Goal: Information Seeking & Learning: Learn about a topic

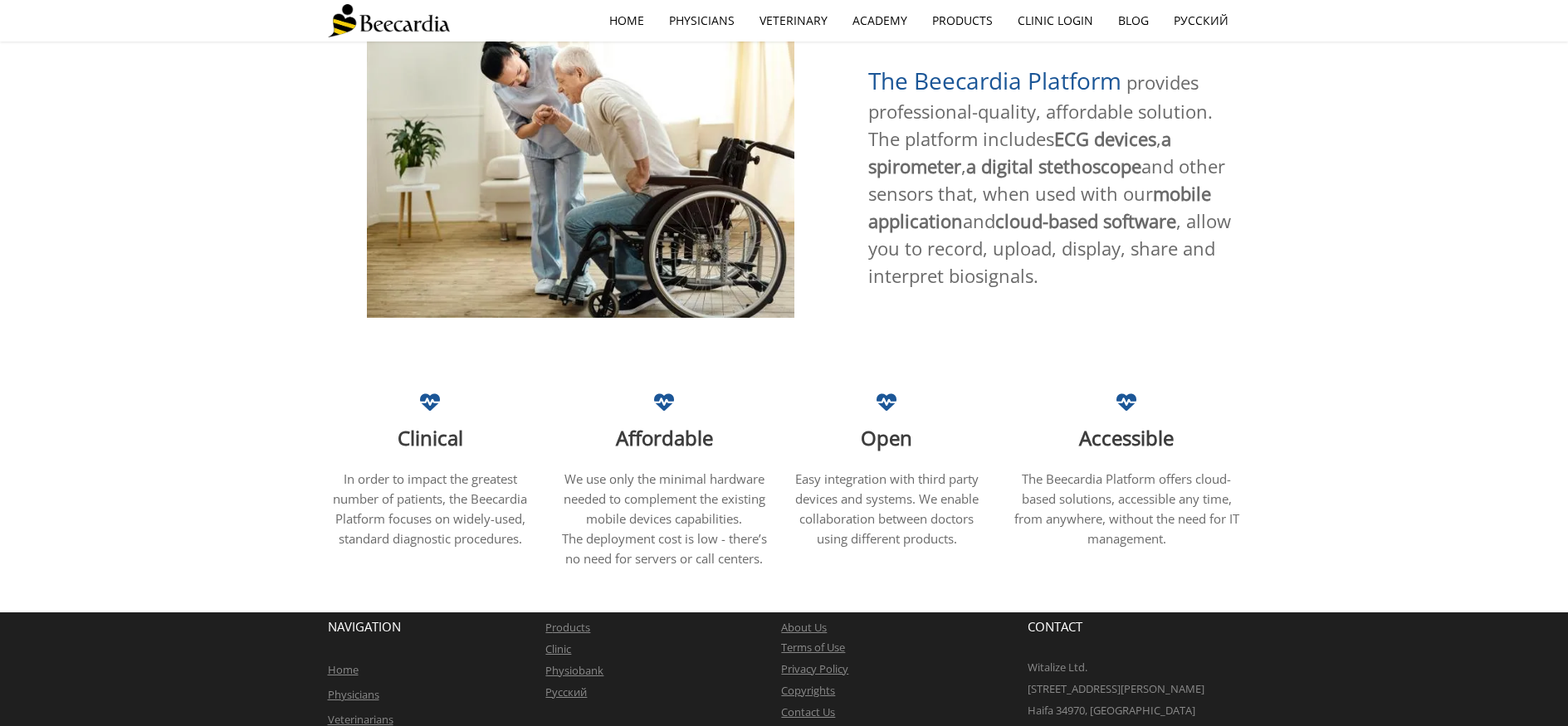
scroll to position [918, 0]
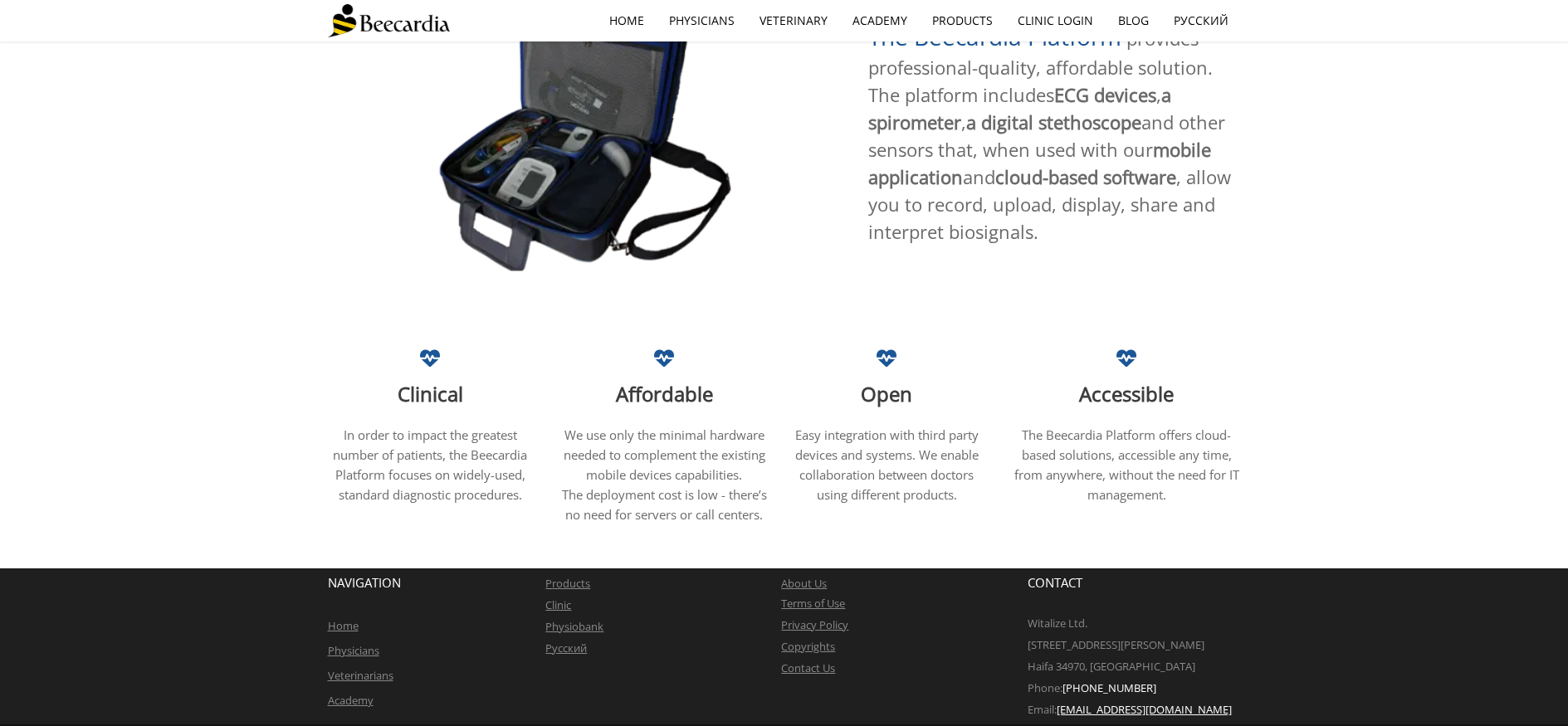
click at [354, 668] on link "Veterinarians" at bounding box center [360, 675] width 65 height 15
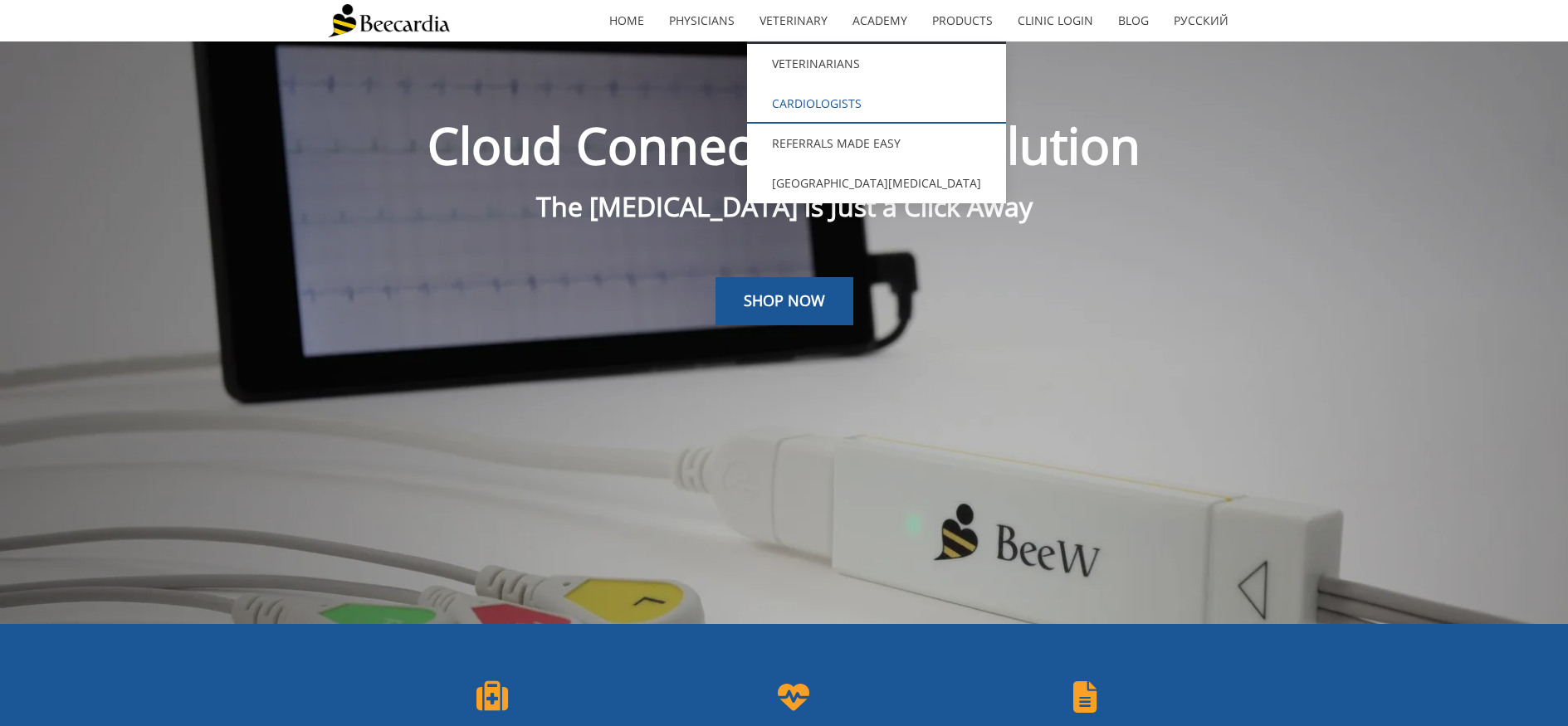
click at [831, 103] on link "Cardiologists" at bounding box center [876, 103] width 259 height 40
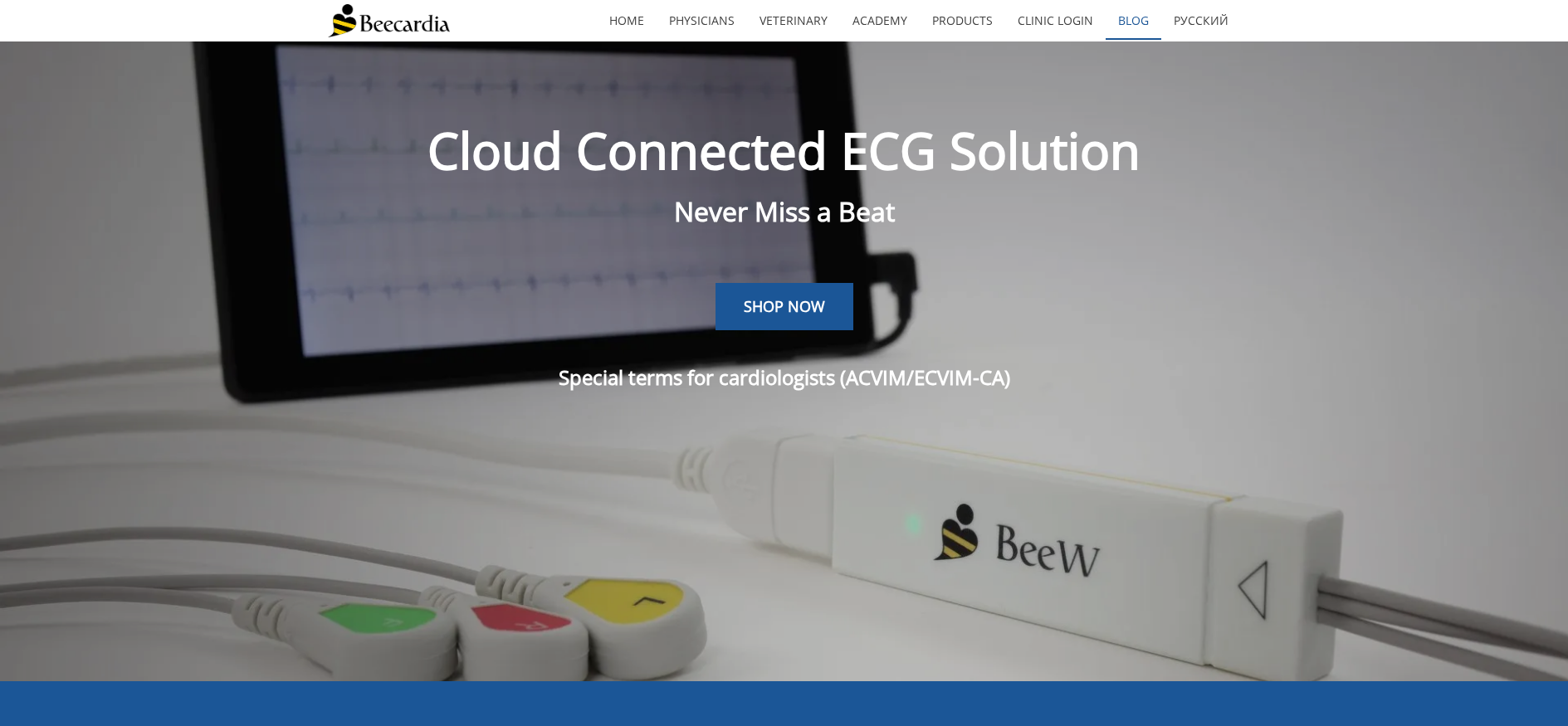
click at [1133, 19] on link "Blog" at bounding box center [1133, 21] width 55 height 38
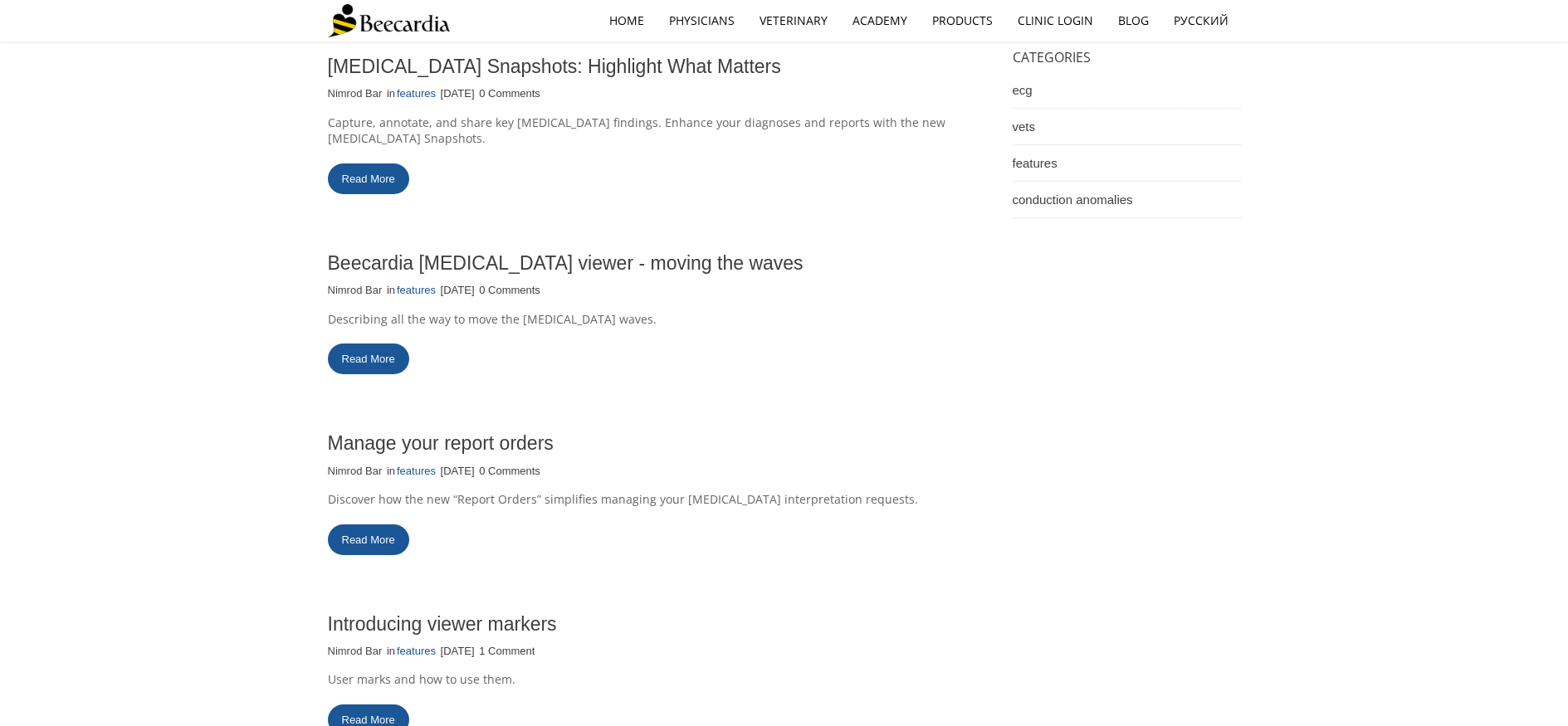
scroll to position [220, 0]
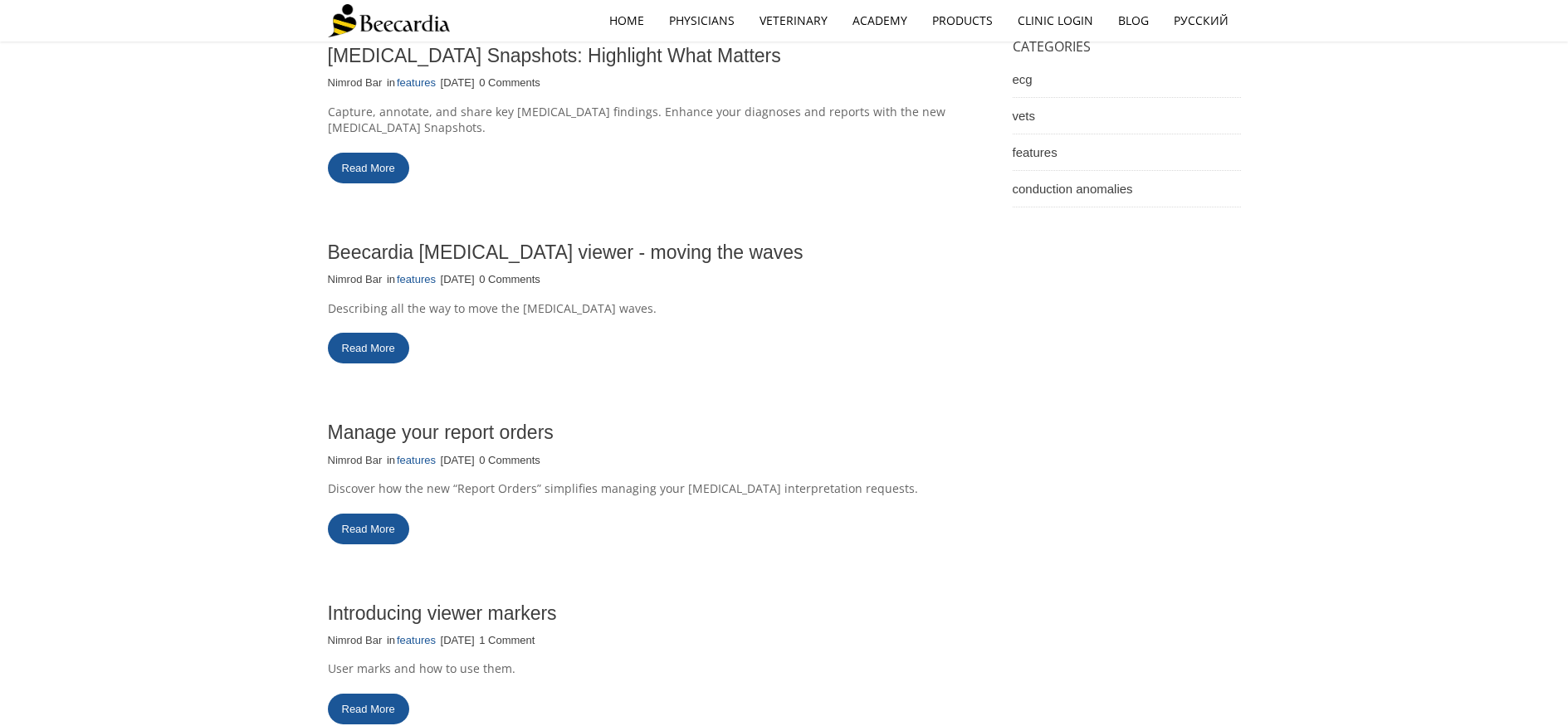
click at [389, 514] on link "Read More" at bounding box center [368, 529] width 81 height 30
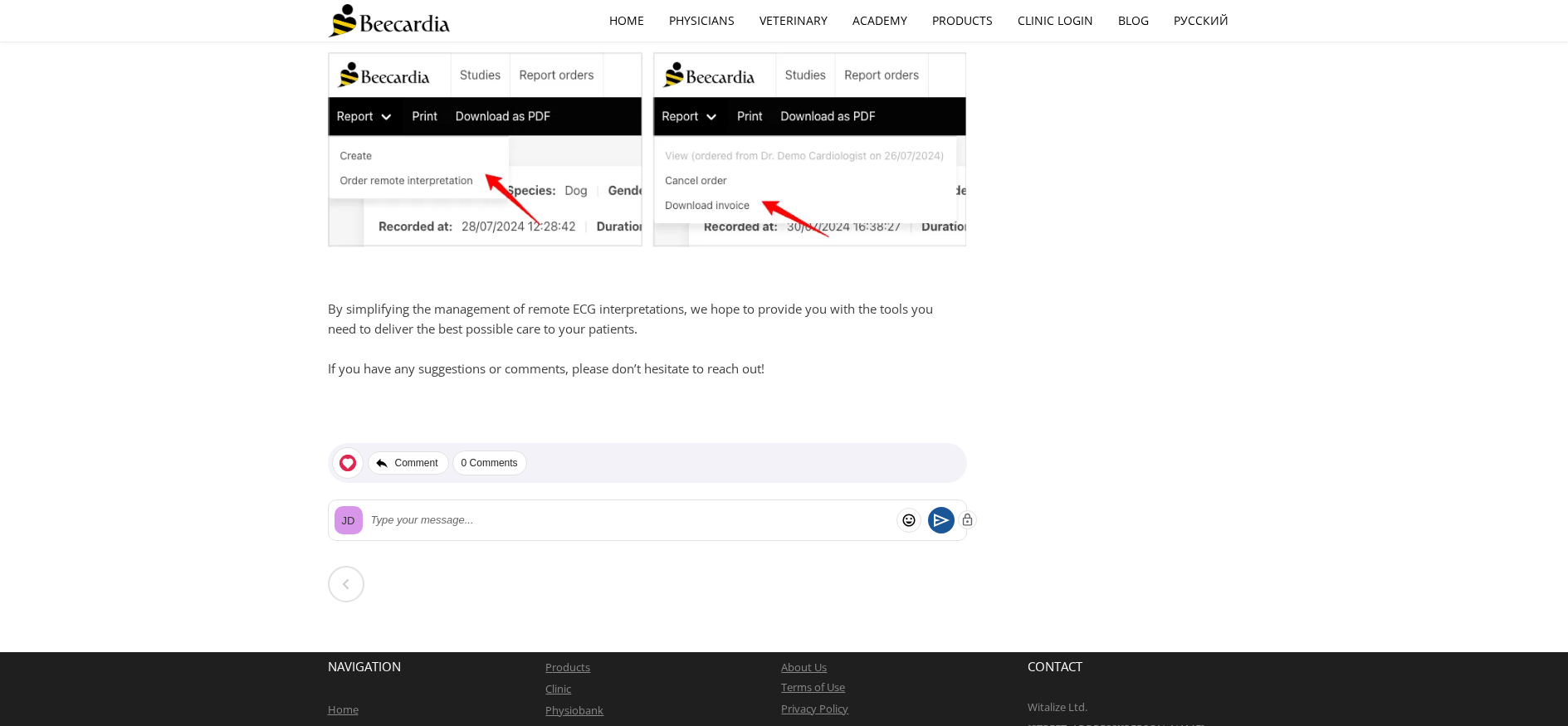
scroll to position [1555, 0]
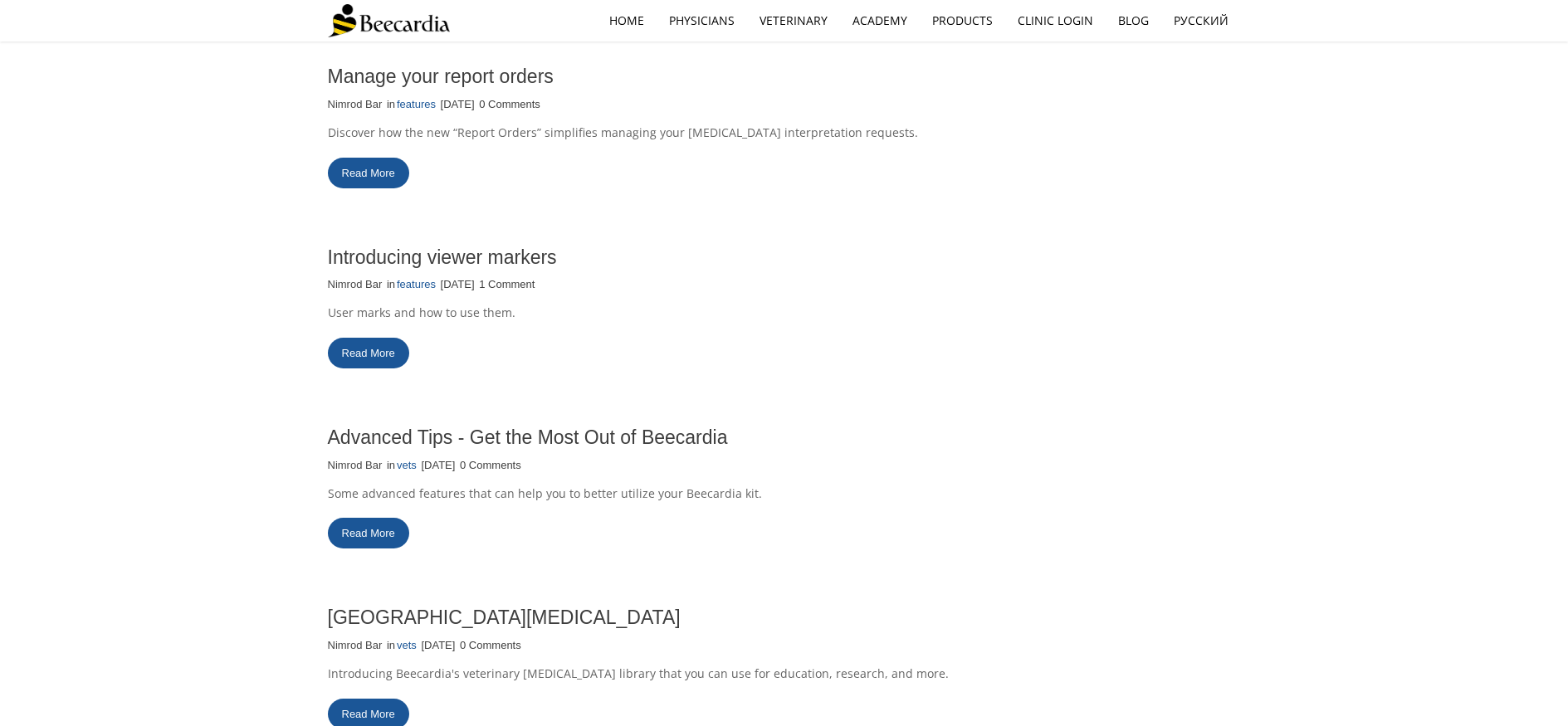
scroll to position [587, 0]
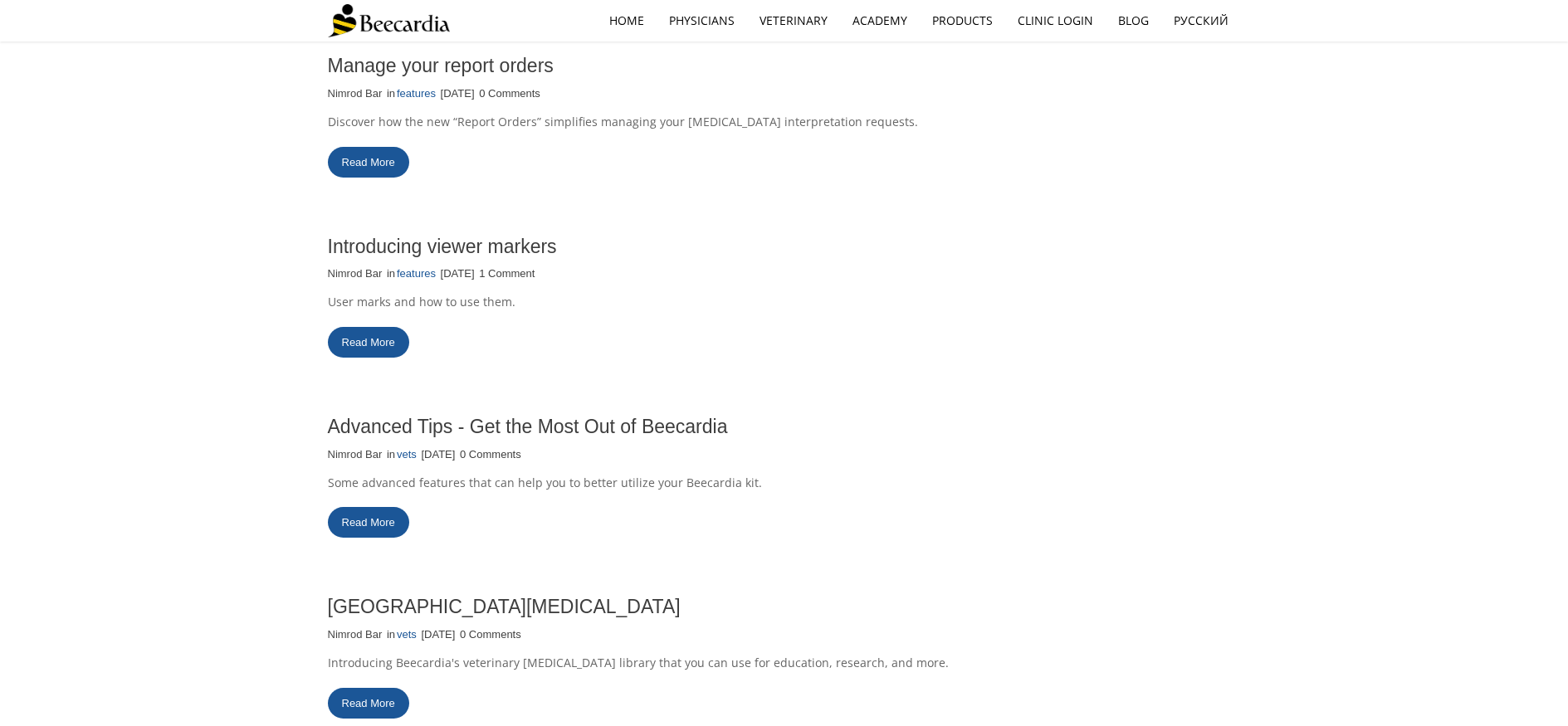
click at [363, 509] on link "Read More" at bounding box center [368, 522] width 81 height 30
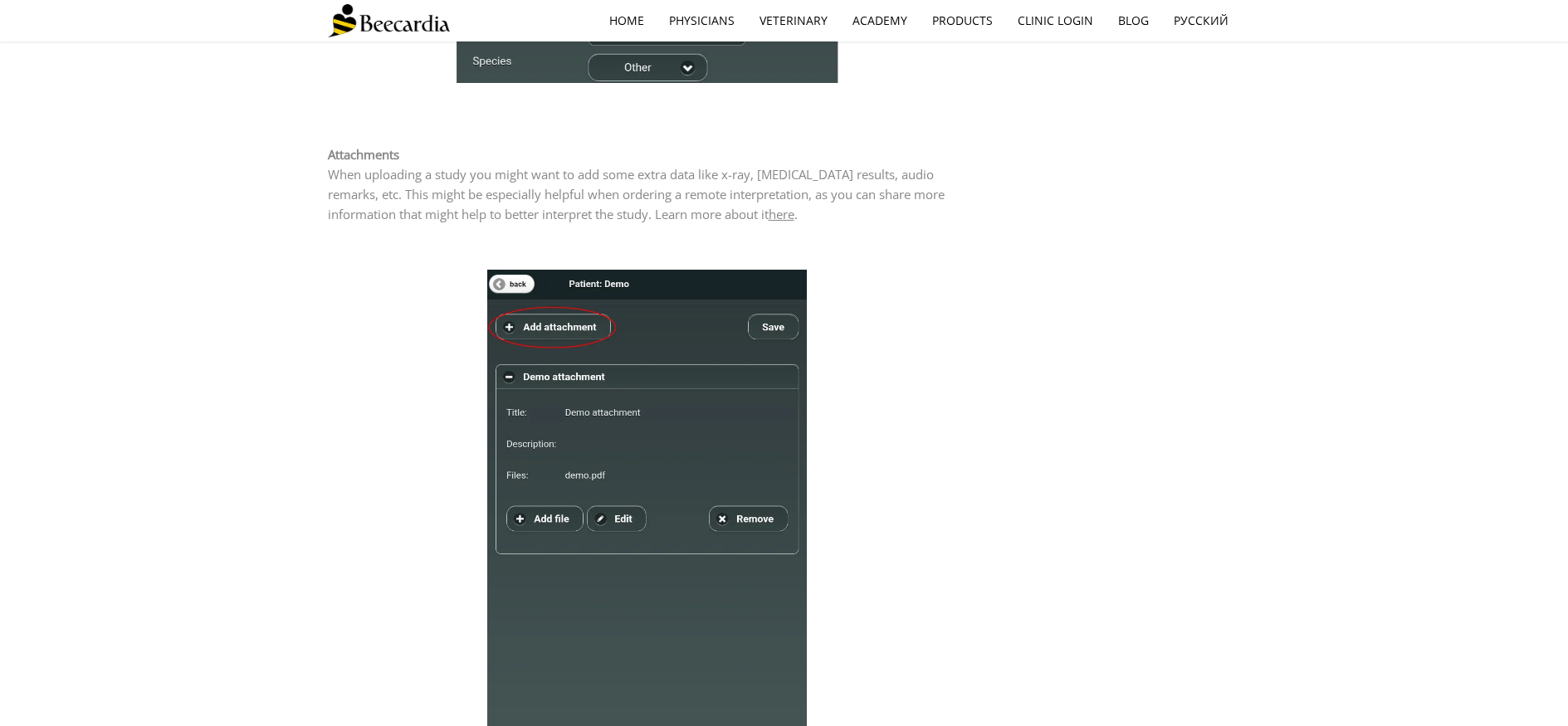
scroll to position [2762, 0]
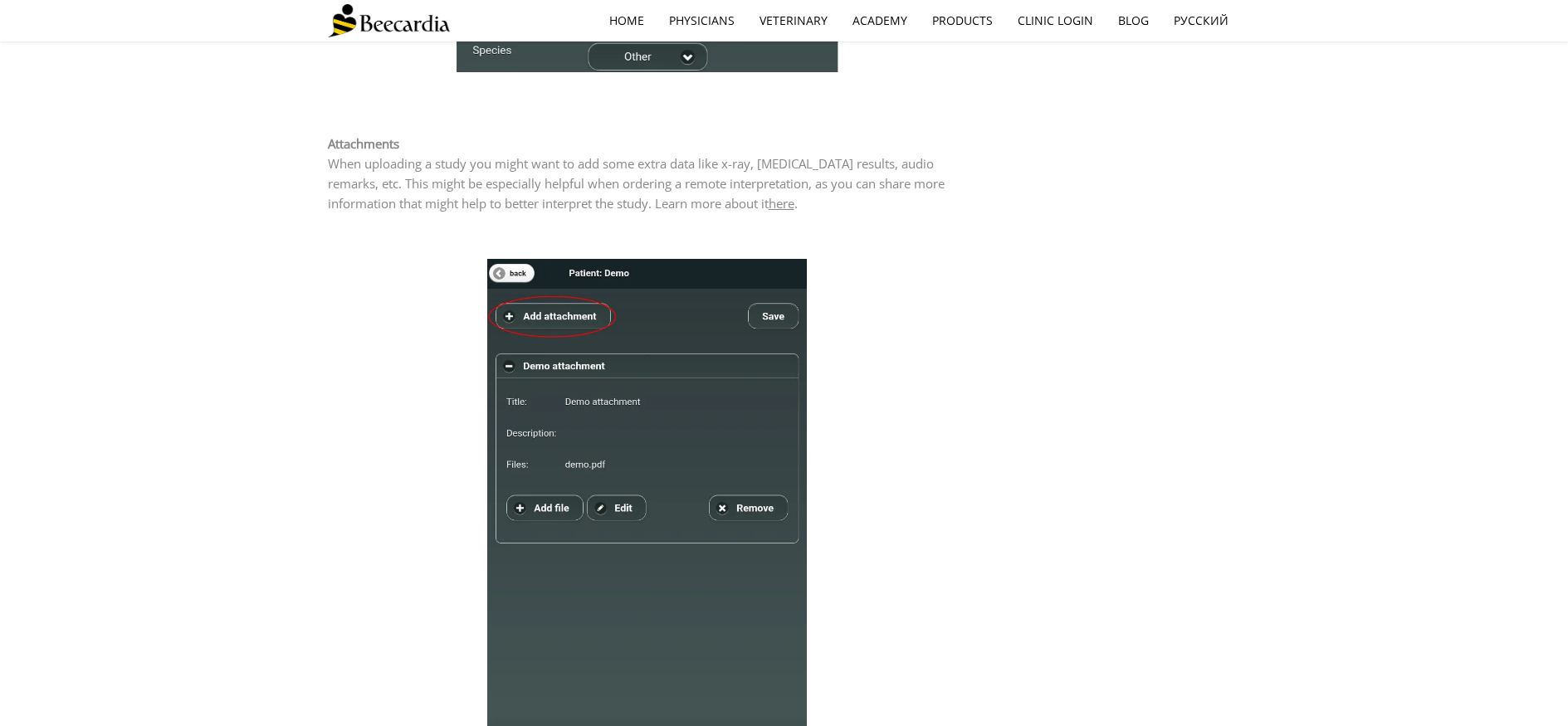
click at [793, 202] on link "here" at bounding box center [781, 203] width 26 height 17
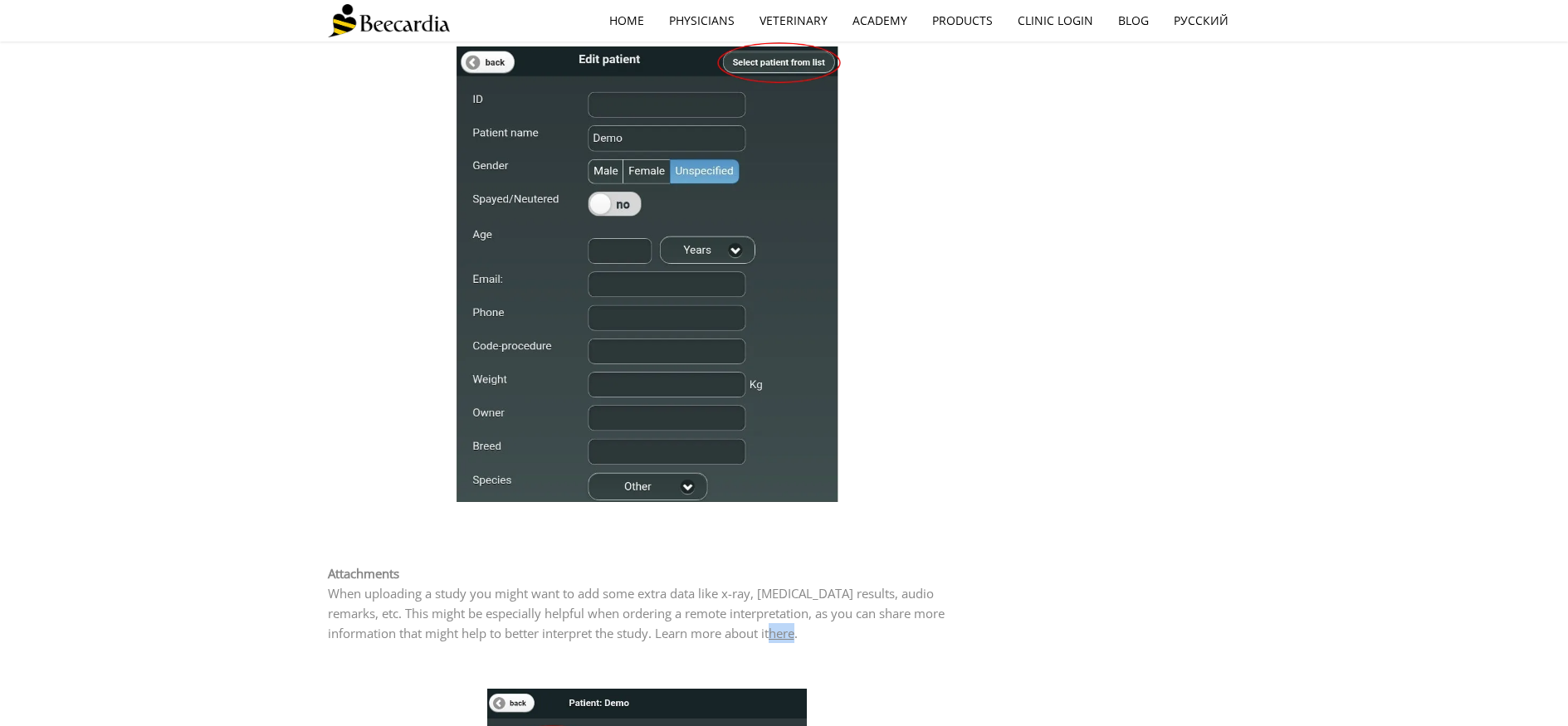
scroll to position [2145, 0]
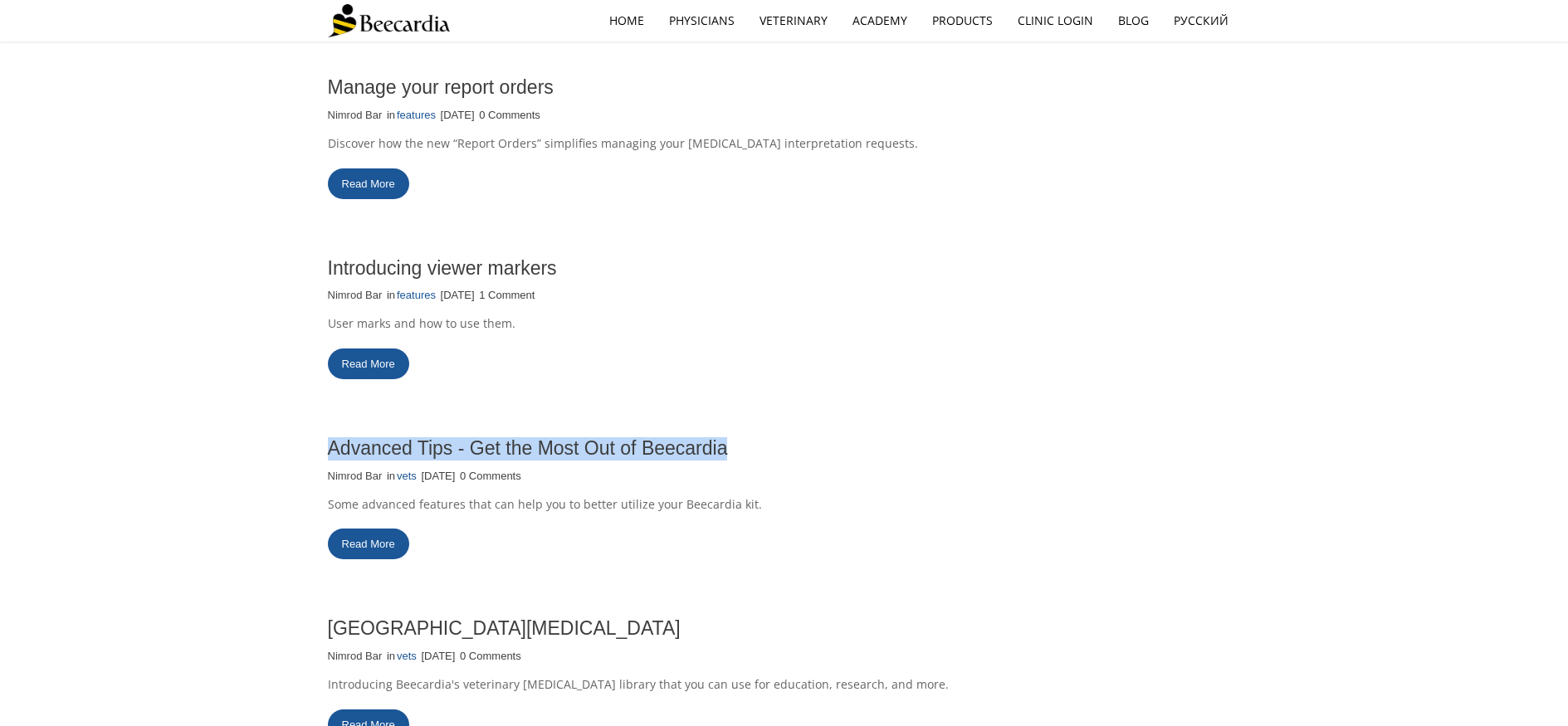
scroll to position [1036, 0]
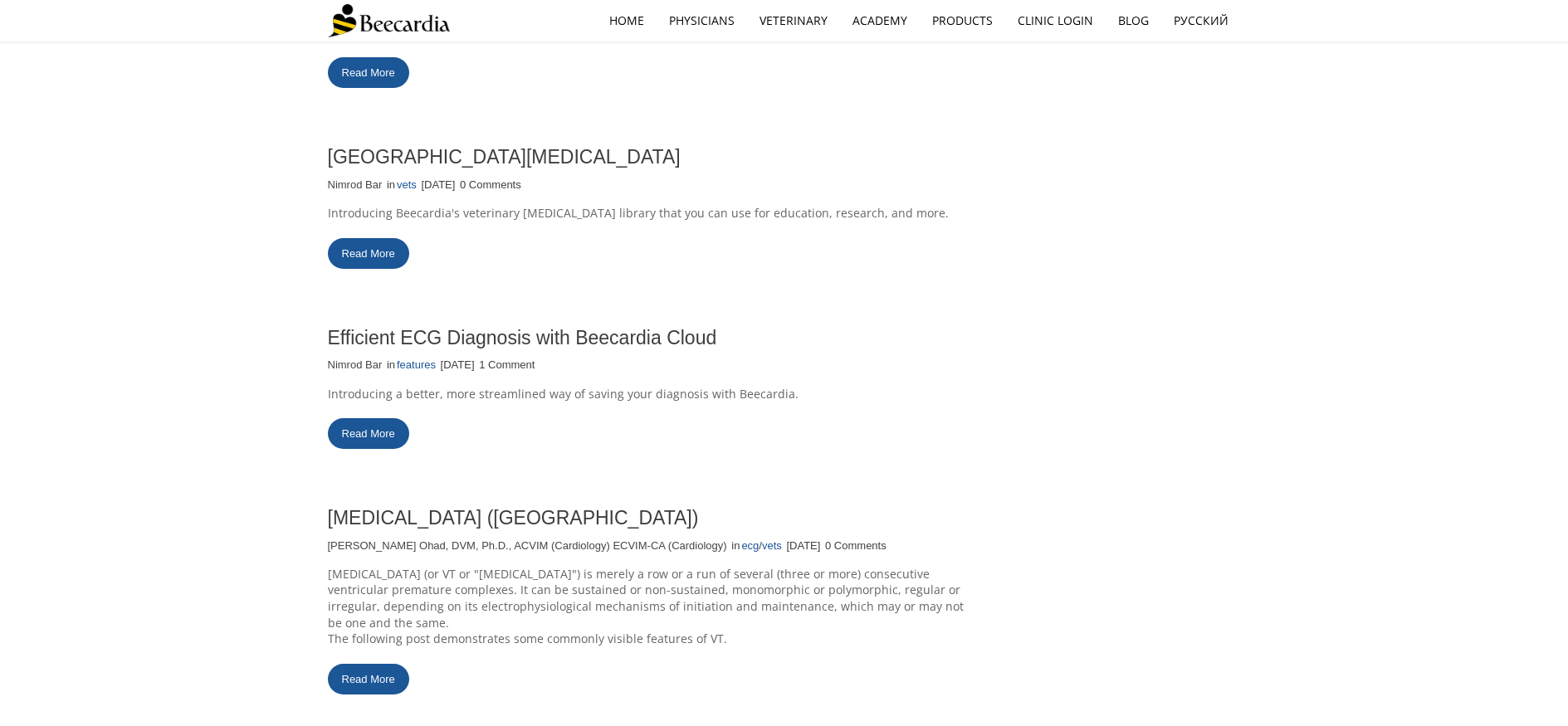
click at [374, 424] on link "Read More" at bounding box center [368, 433] width 81 height 30
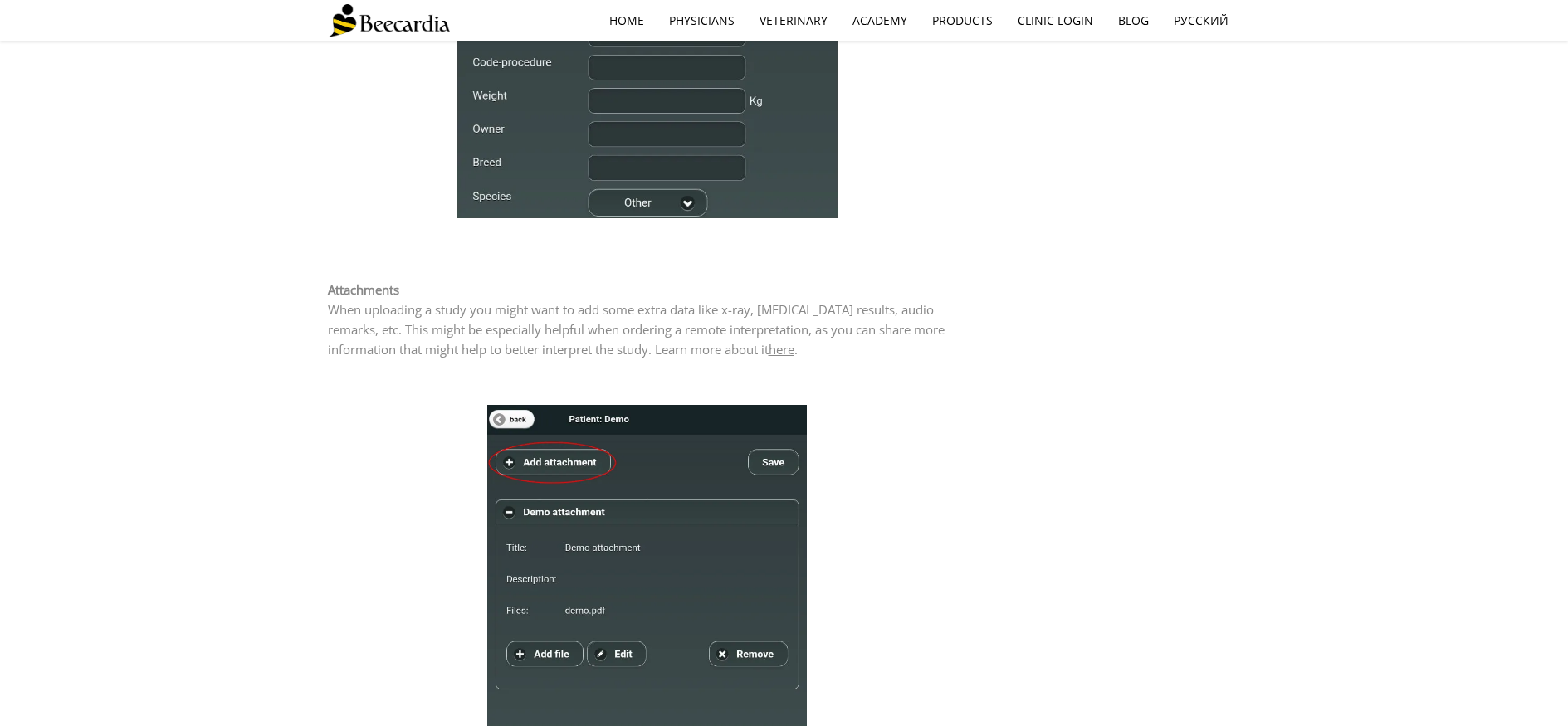
scroll to position [2523, 0]
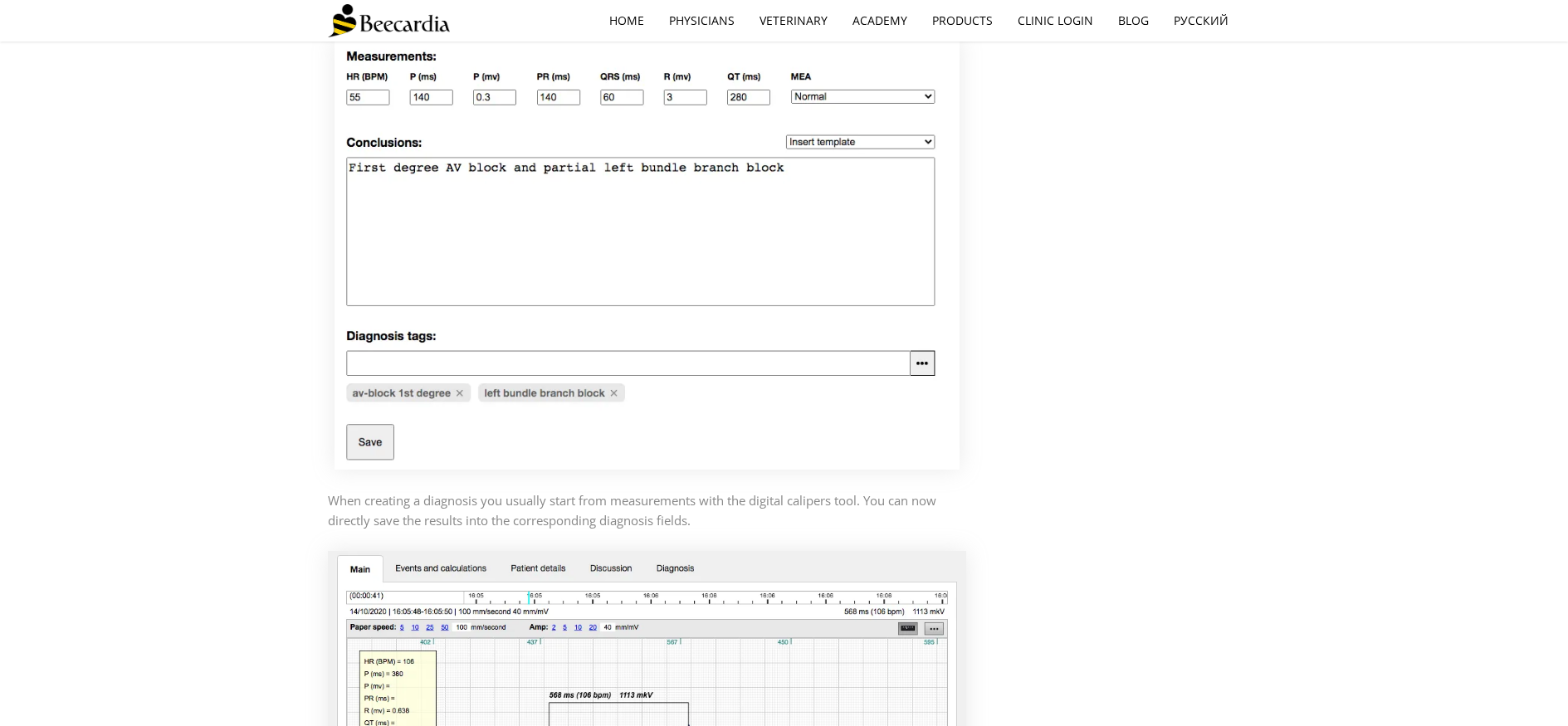
scroll to position [804, 0]
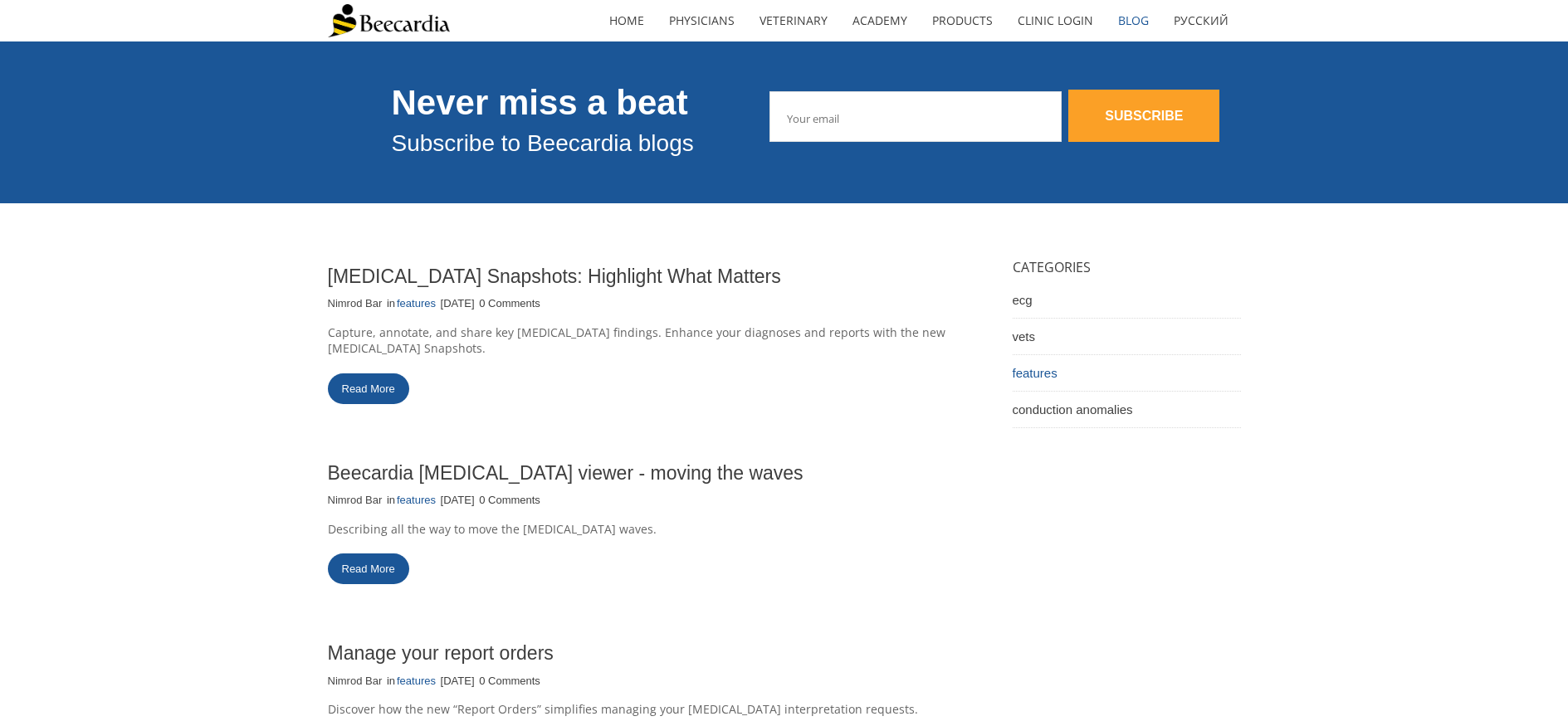
click at [1041, 373] on link "features" at bounding box center [1126, 373] width 228 height 37
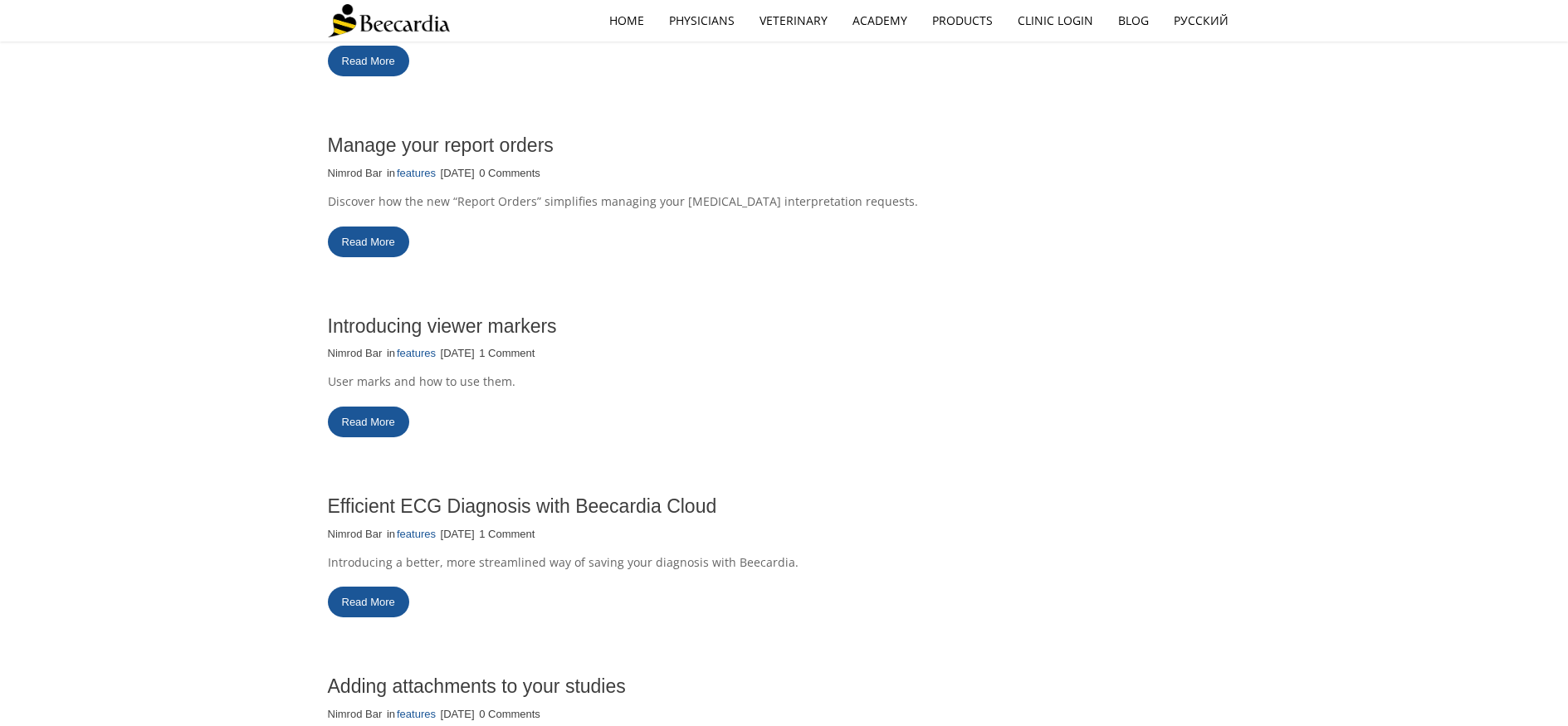
scroll to position [518, 0]
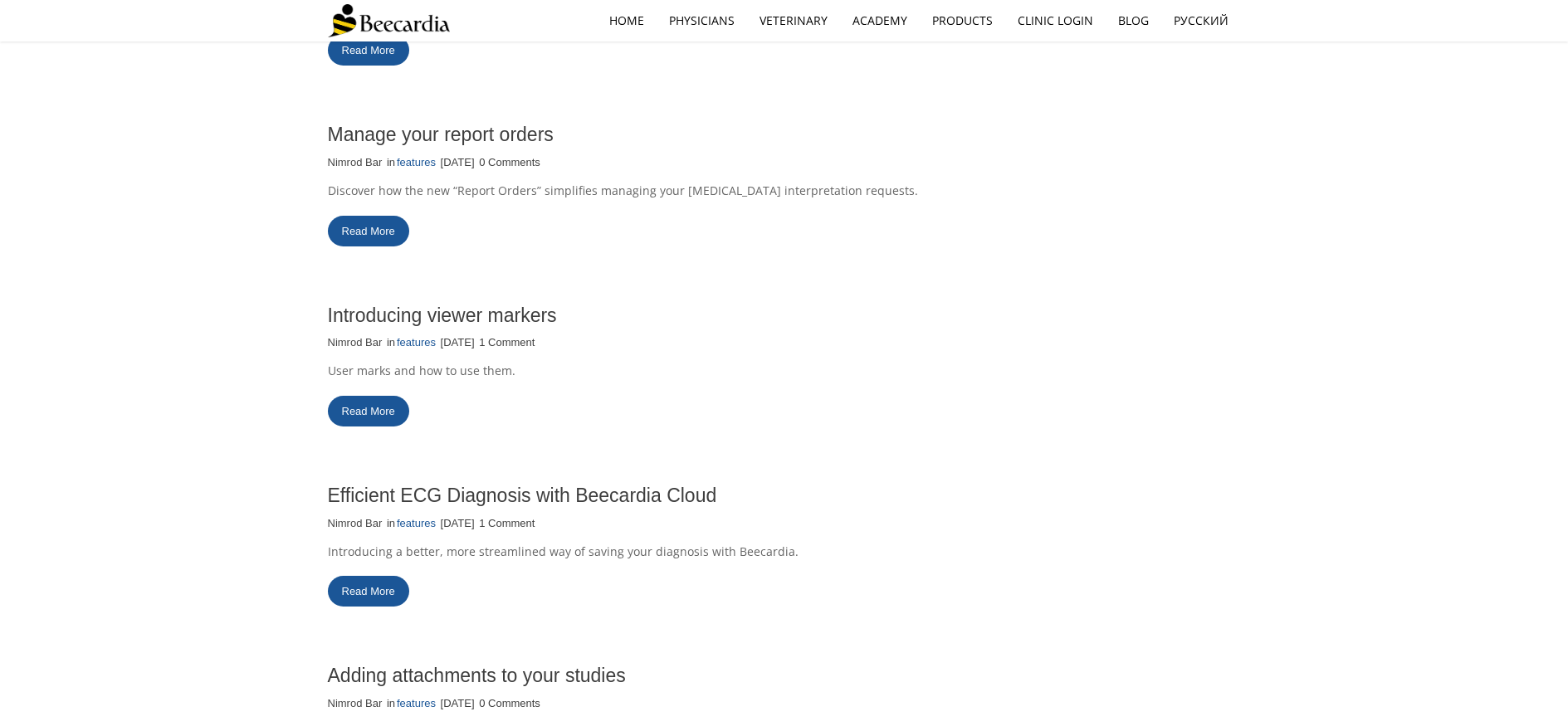
click at [361, 579] on link "Read More" at bounding box center [368, 590] width 81 height 30
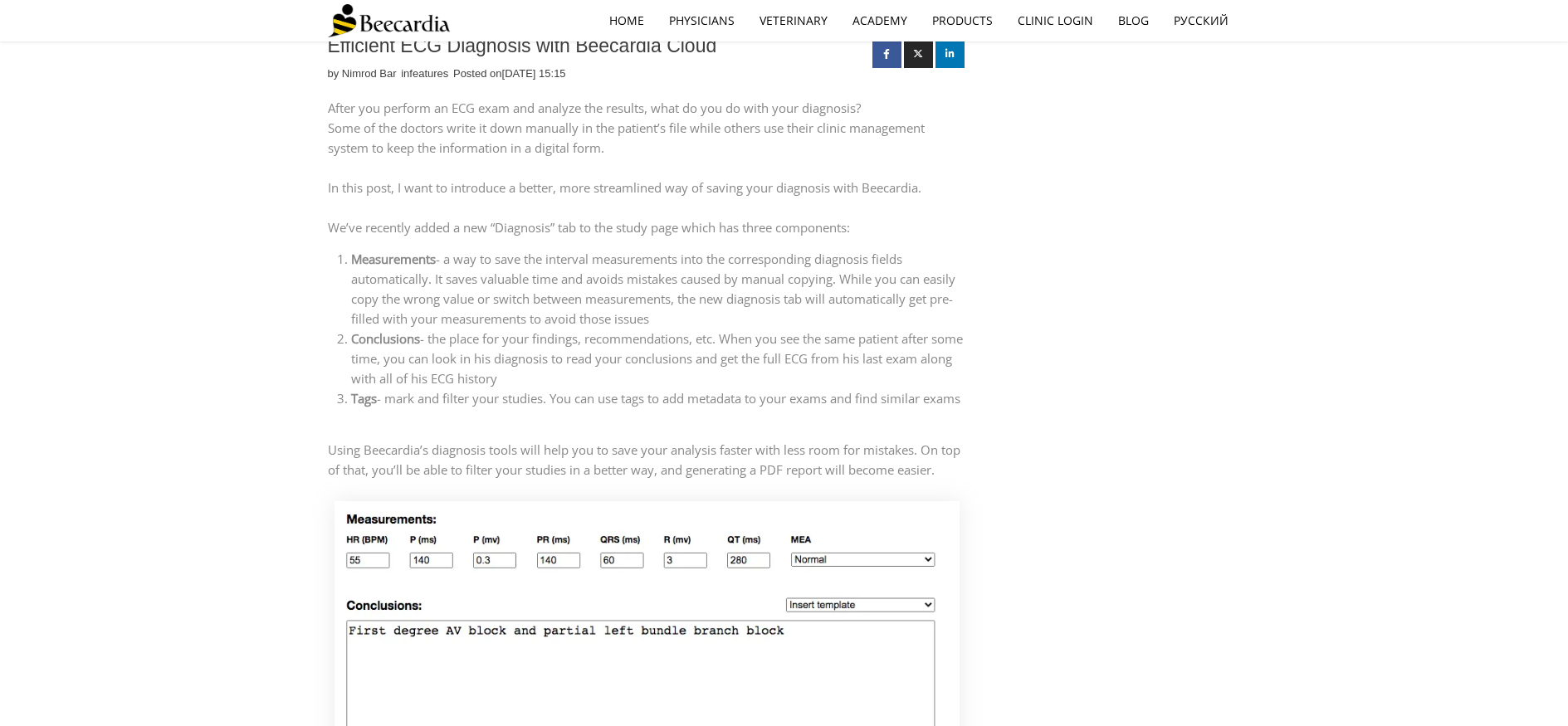
scroll to position [739, 0]
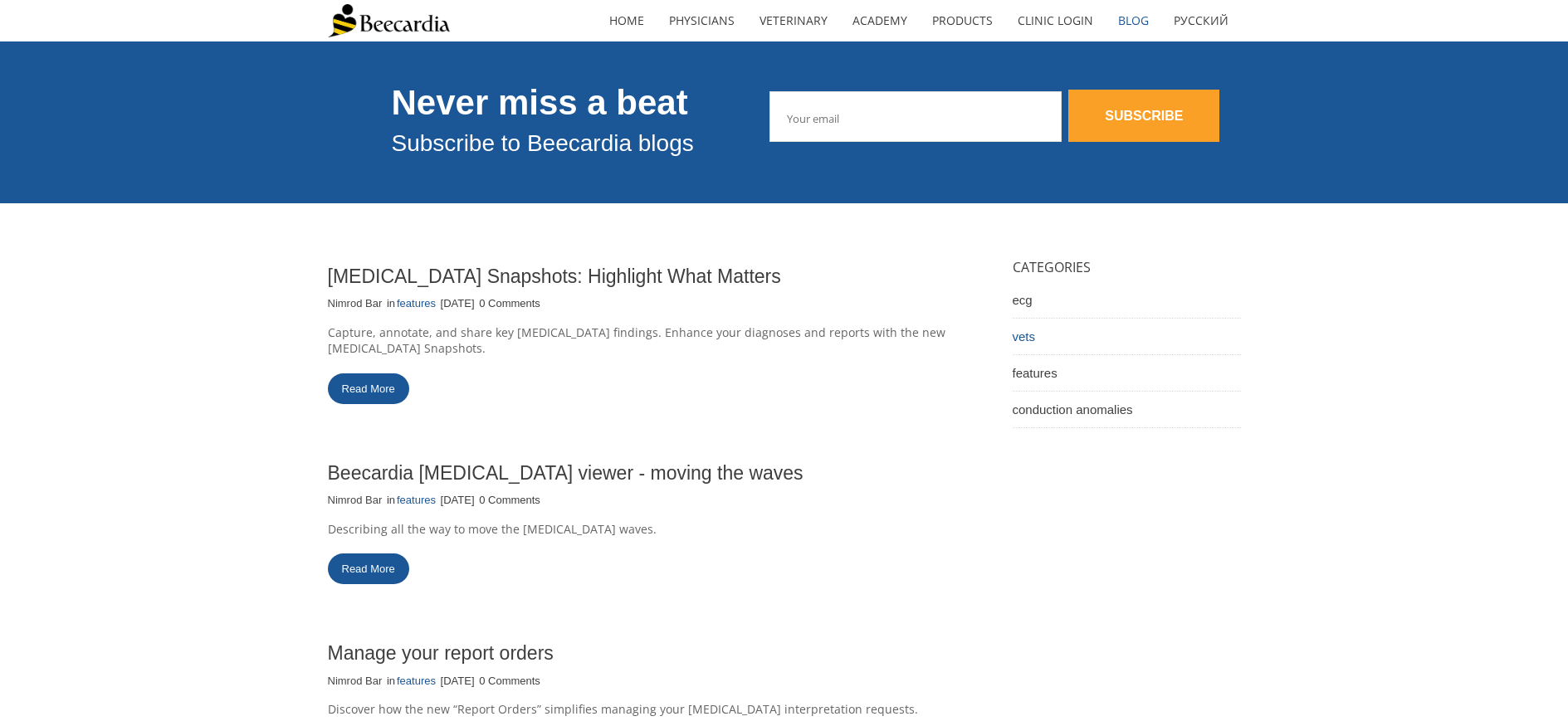
click at [1029, 341] on link "vets" at bounding box center [1126, 336] width 228 height 37
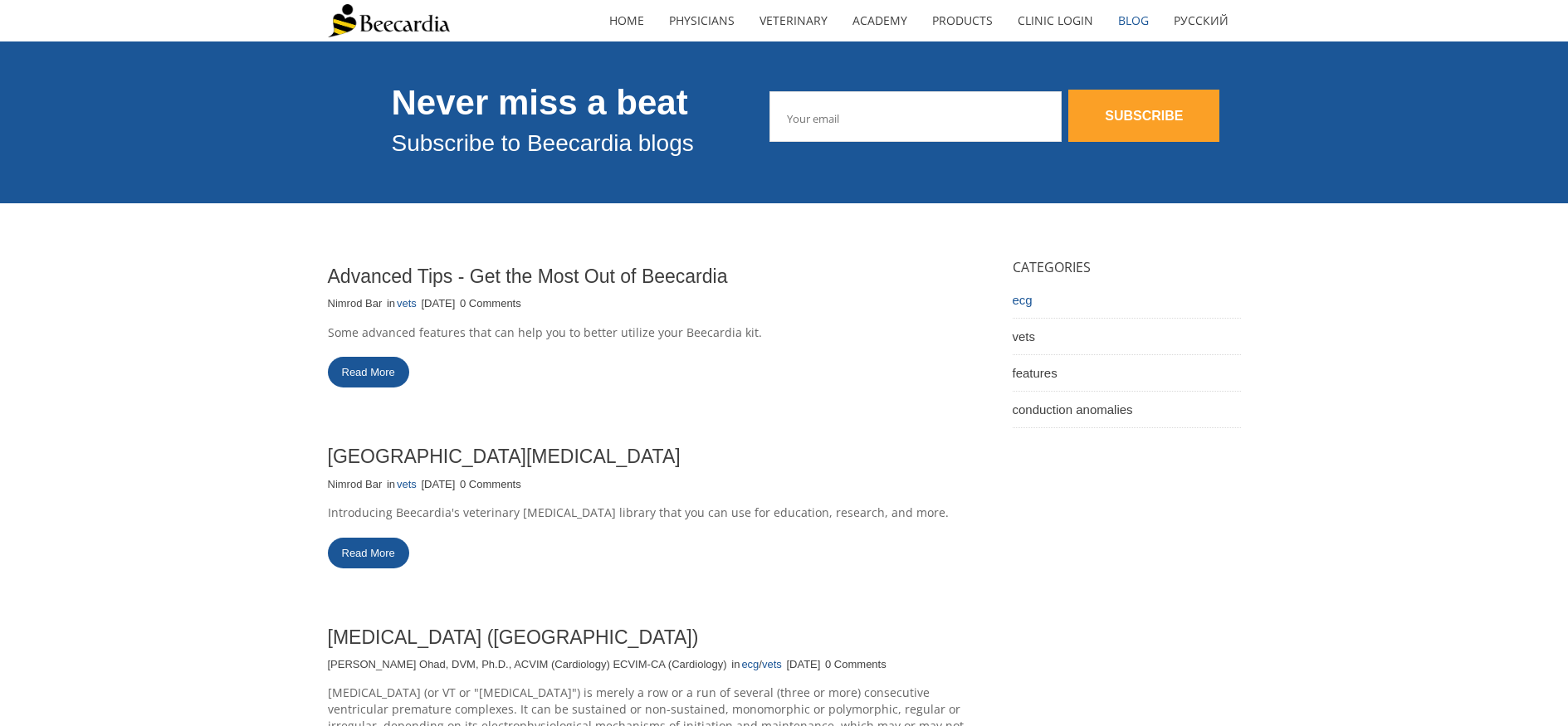
click at [1027, 302] on link "ecg" at bounding box center [1126, 300] width 228 height 37
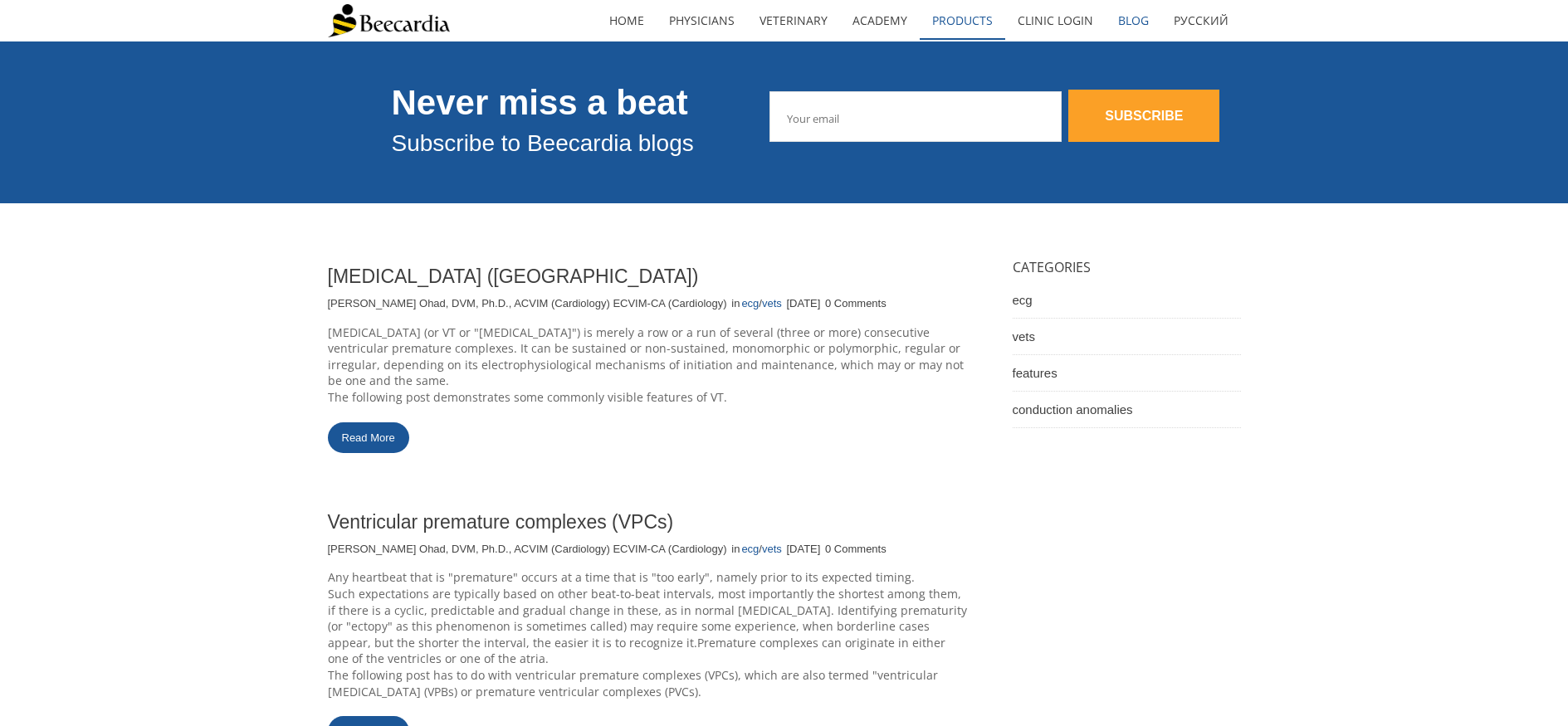
click at [941, 23] on link "Products" at bounding box center [962, 21] width 86 height 38
click at [881, 21] on link "Academy" at bounding box center [879, 21] width 79 height 38
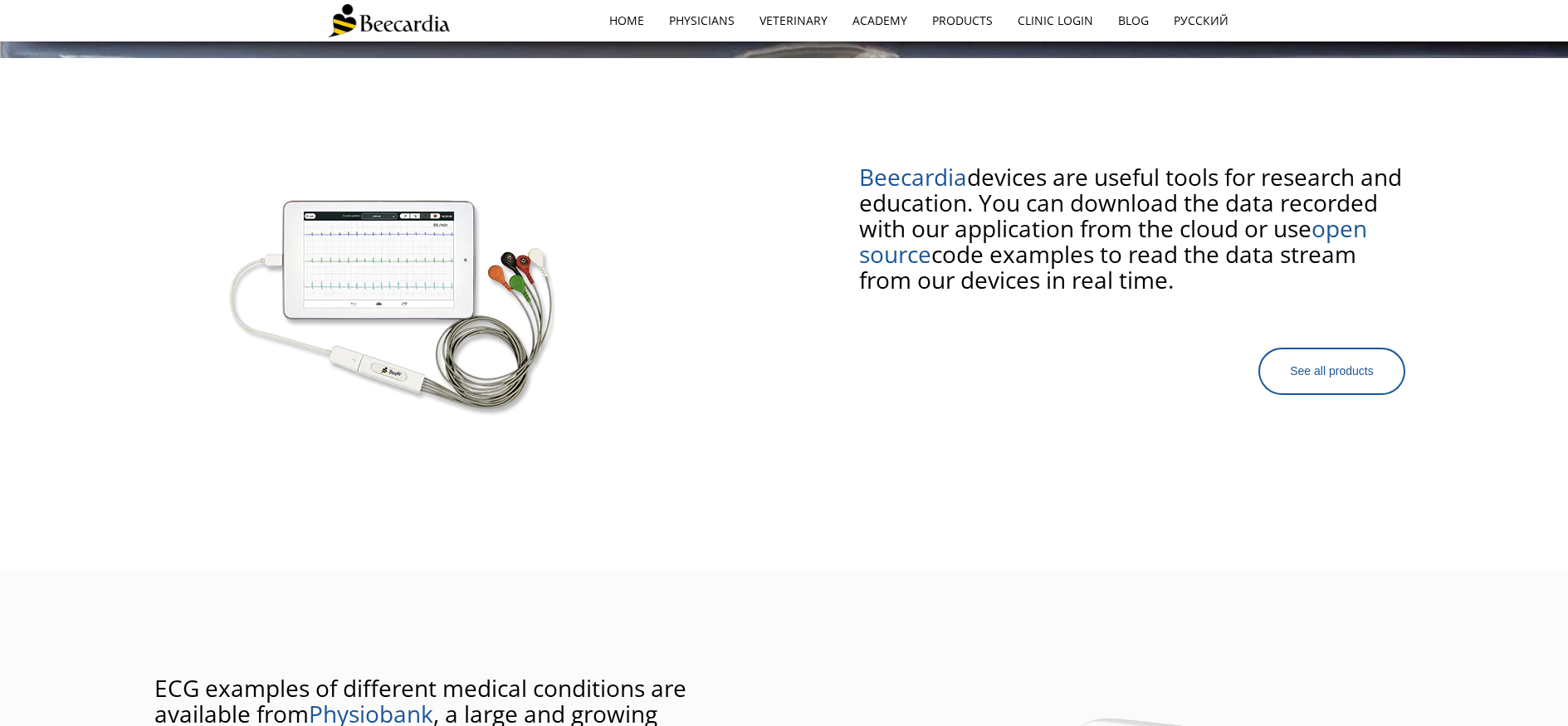
scroll to position [969, 0]
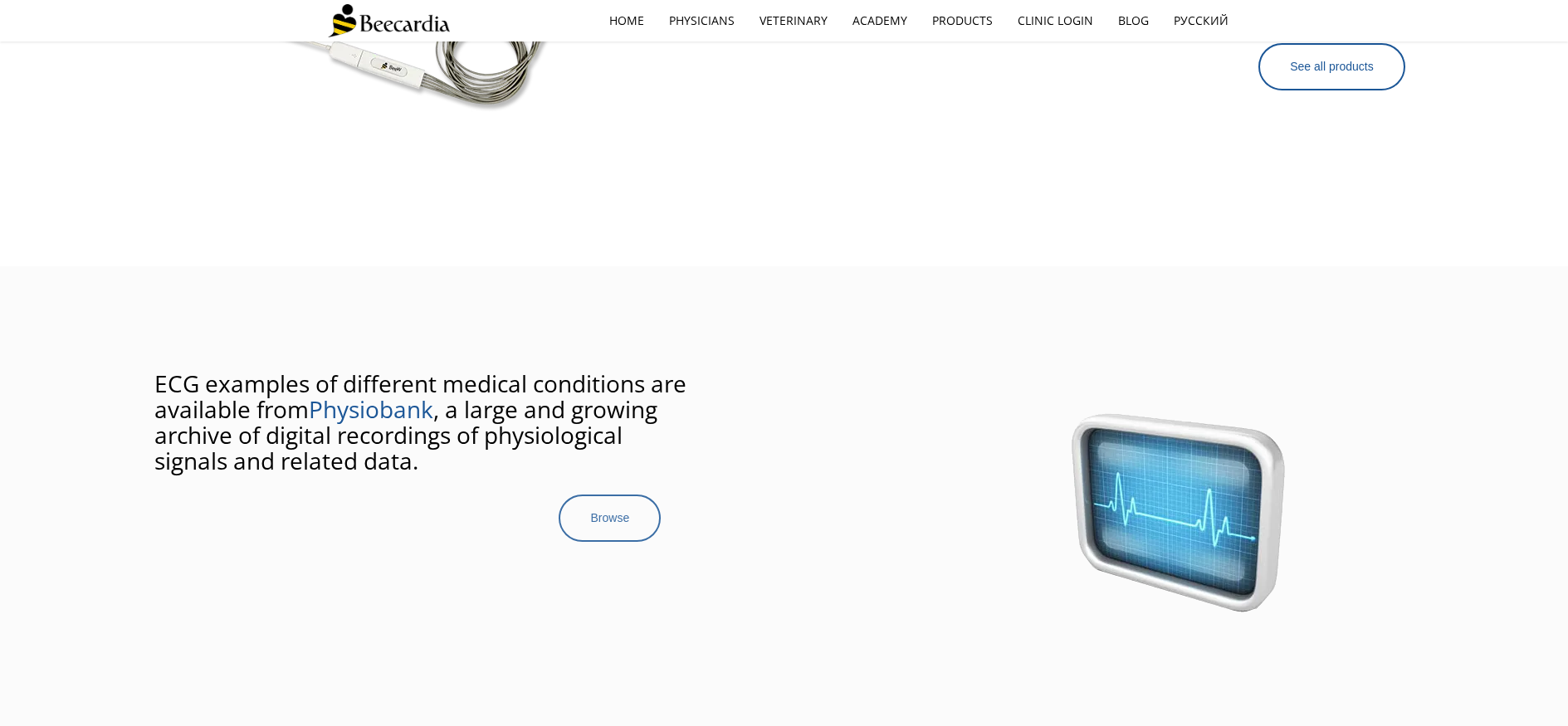
click at [607, 516] on span "Browse" at bounding box center [610, 517] width 39 height 13
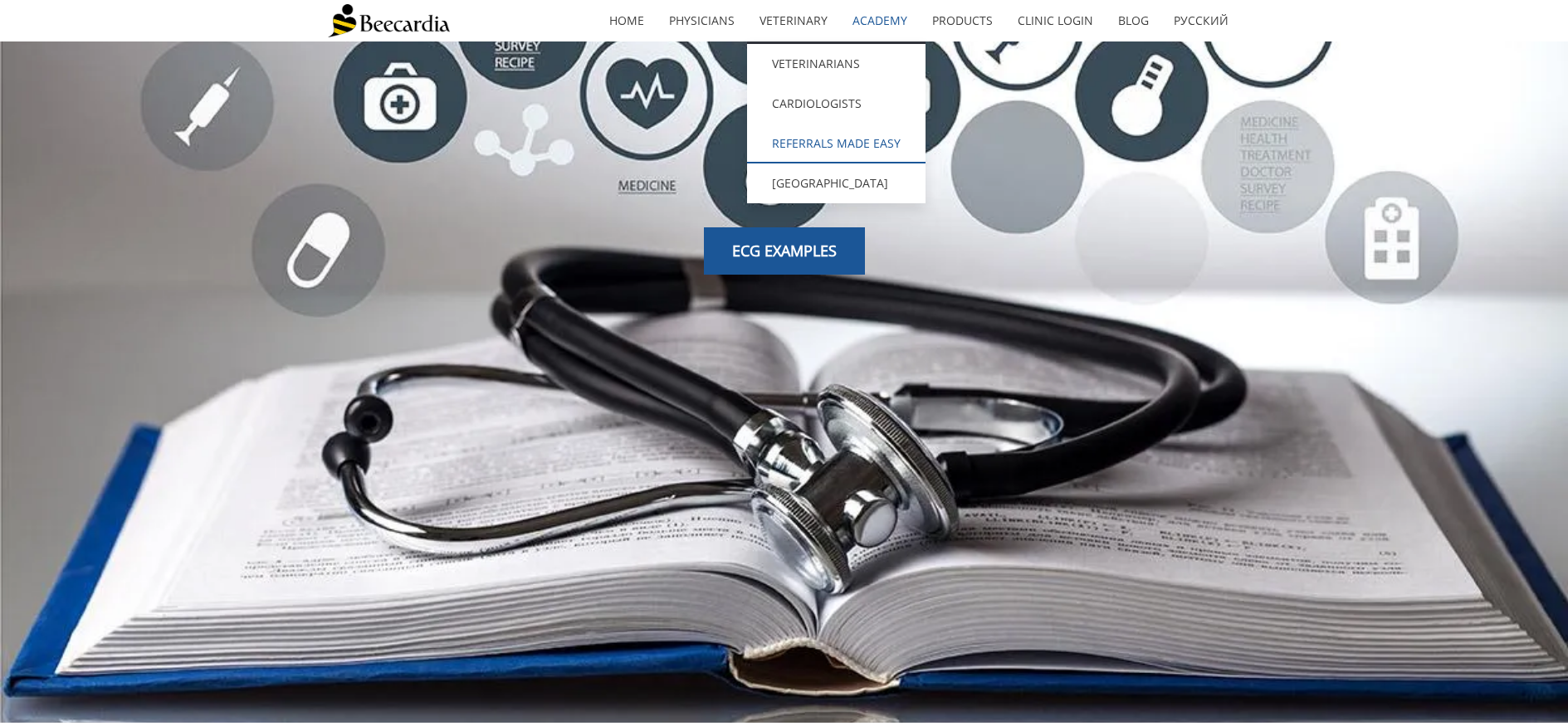
click at [793, 151] on link "Referrals Made Easy" at bounding box center [836, 144] width 178 height 40
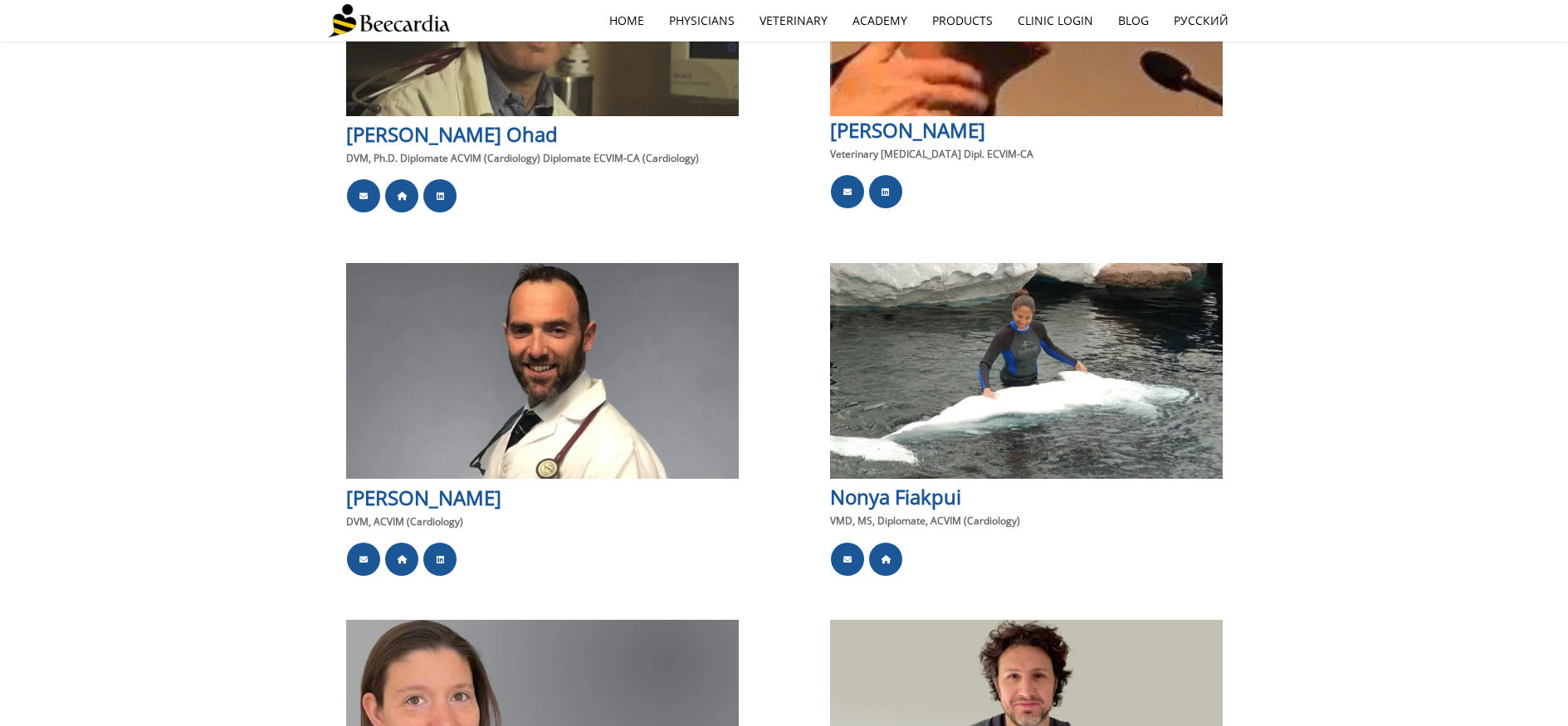
scroll to position [1653, 0]
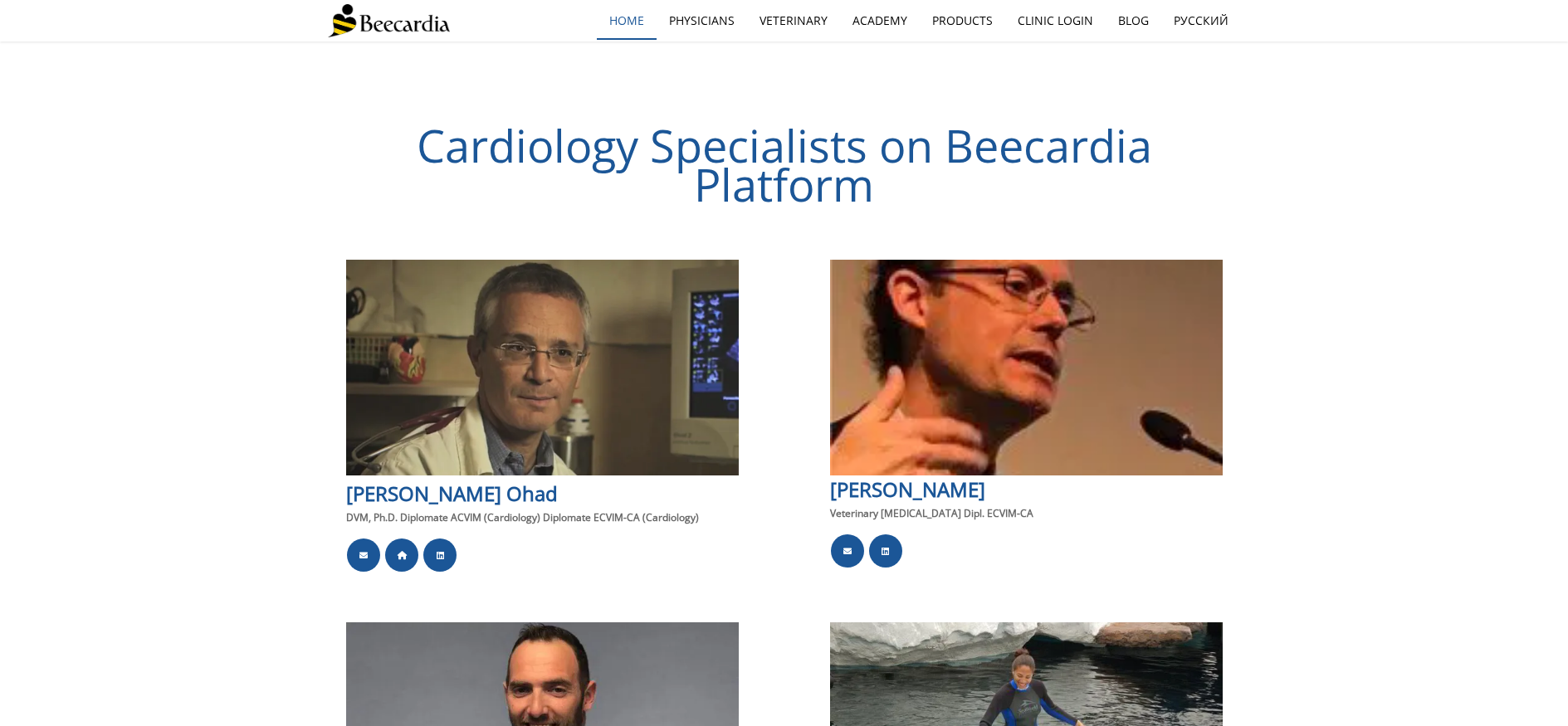
click at [621, 22] on link "home" at bounding box center [626, 21] width 60 height 38
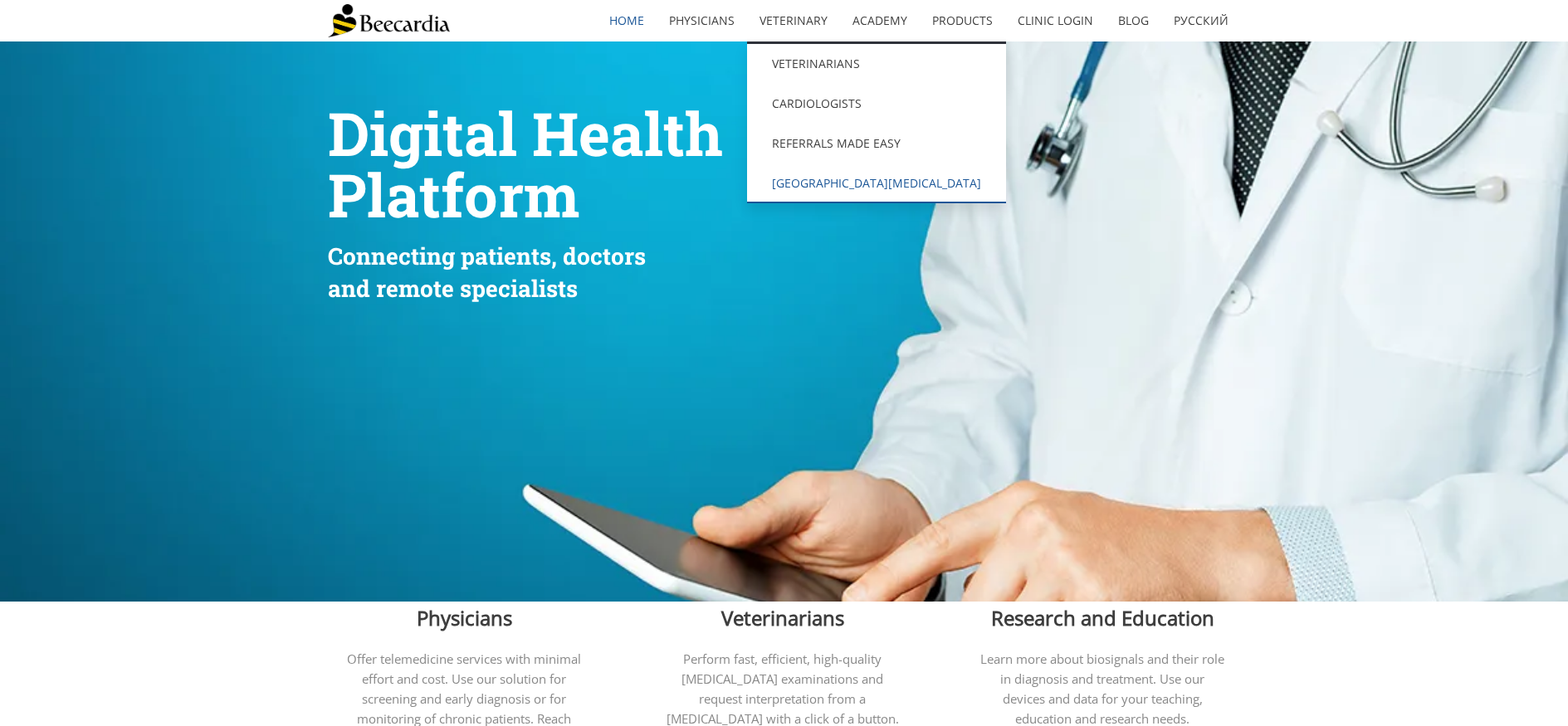
click at [810, 172] on link "[GEOGRAPHIC_DATA][MEDICAL_DATA]" at bounding box center [876, 183] width 259 height 40
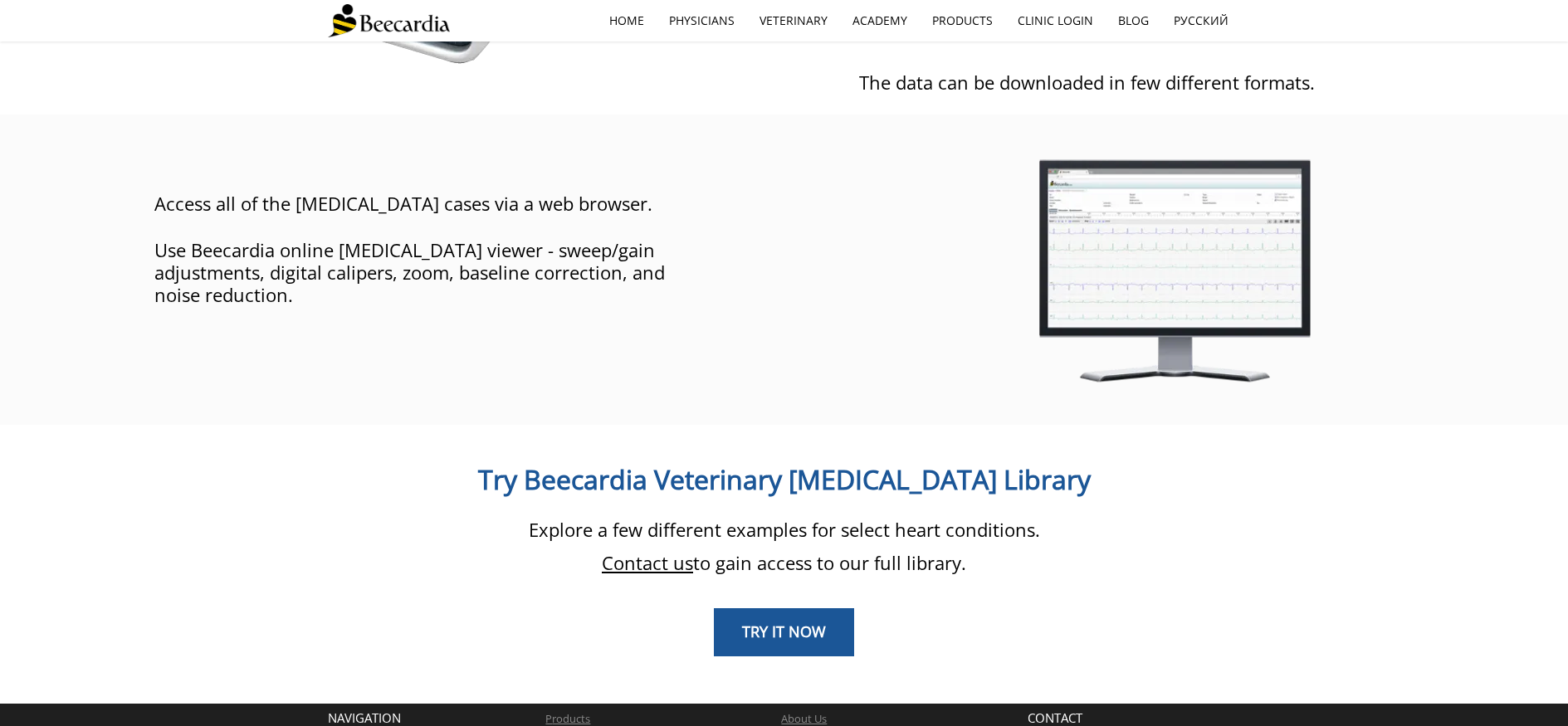
scroll to position [1184, 0]
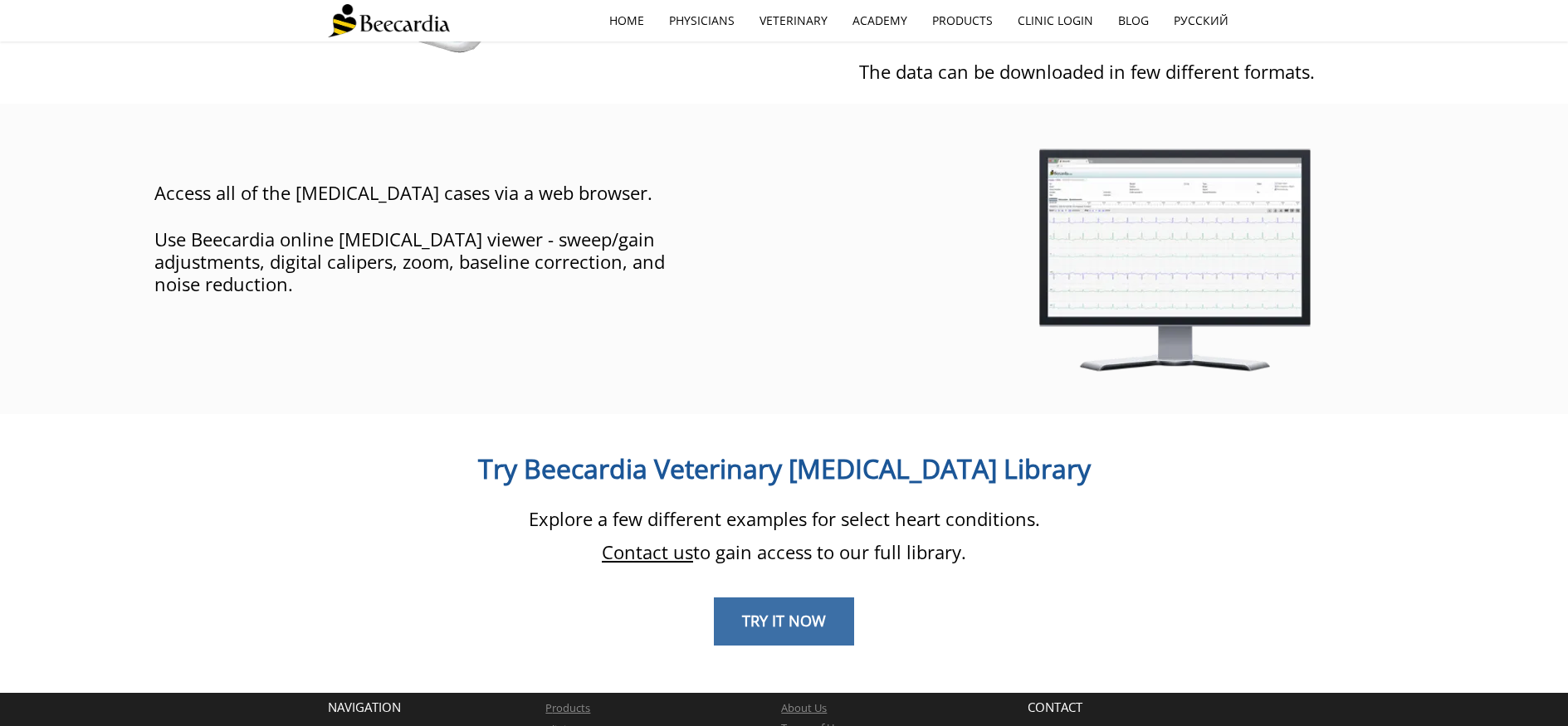
click at [788, 598] on link "TRY IT NOW" at bounding box center [784, 622] width 140 height 48
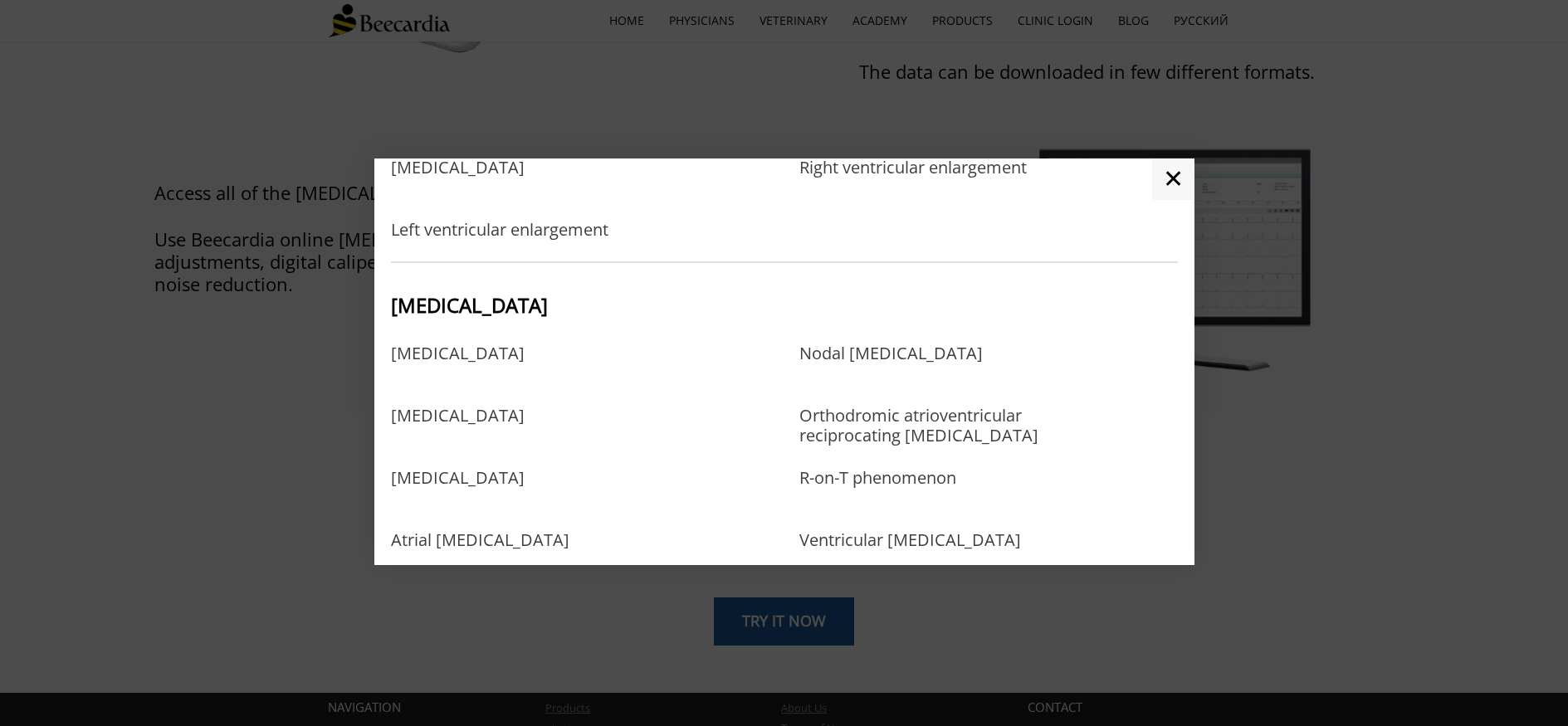
scroll to position [1425, 0]
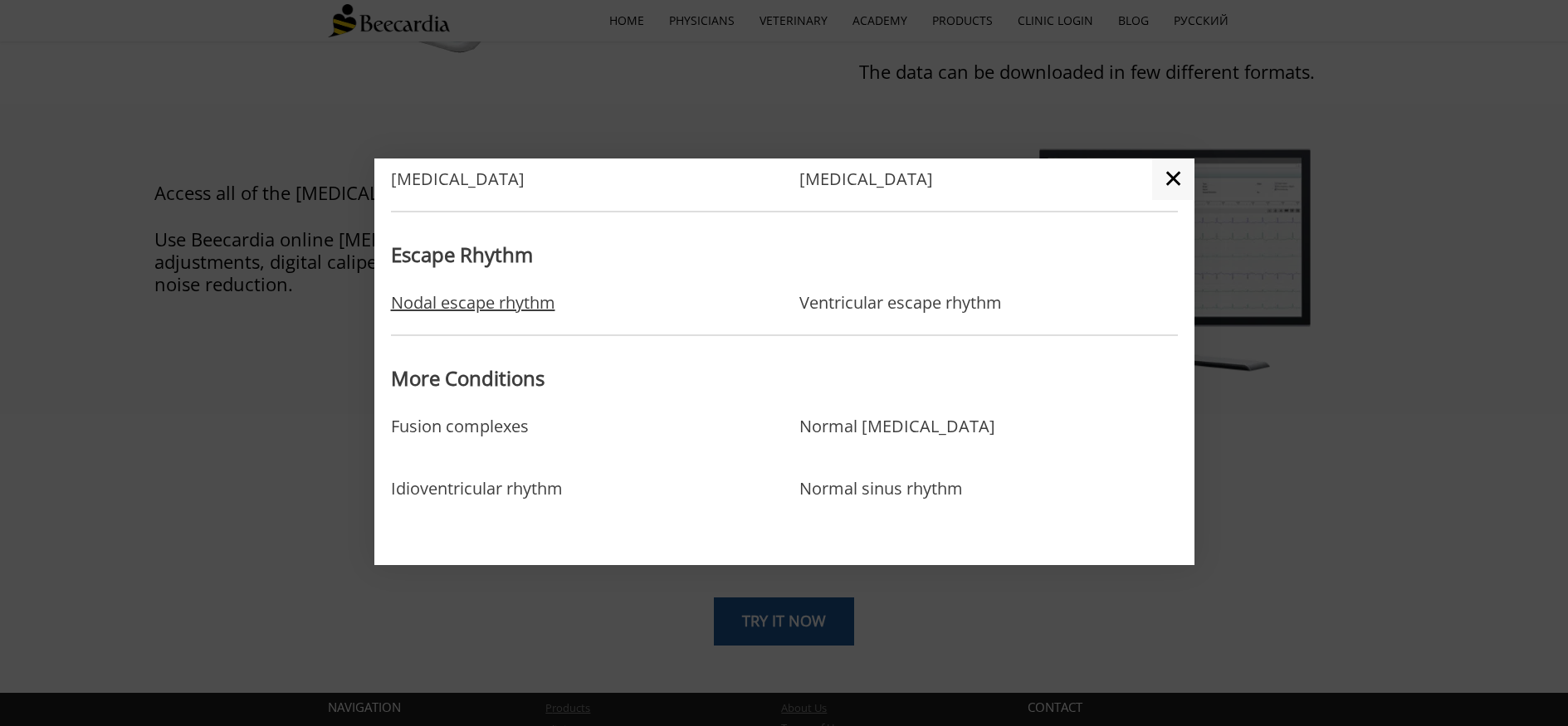
click at [514, 309] on link "Nodal escape rhythm" at bounding box center [473, 302] width 164 height 20
